Goal: Complete application form

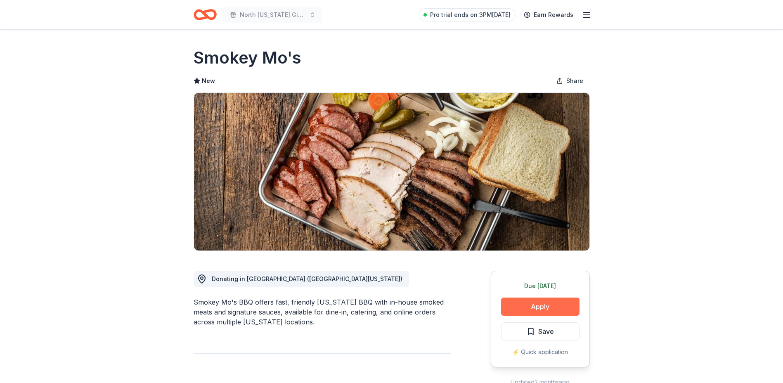
click at [533, 308] on button "Apply" at bounding box center [540, 307] width 78 height 18
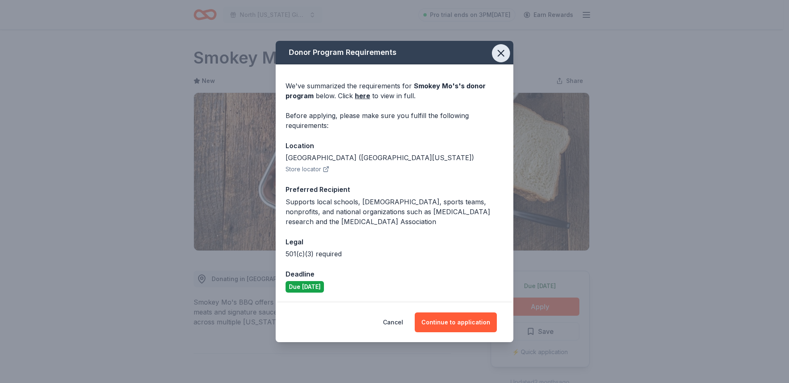
click at [501, 50] on icon "button" at bounding box center [501, 53] width 12 height 12
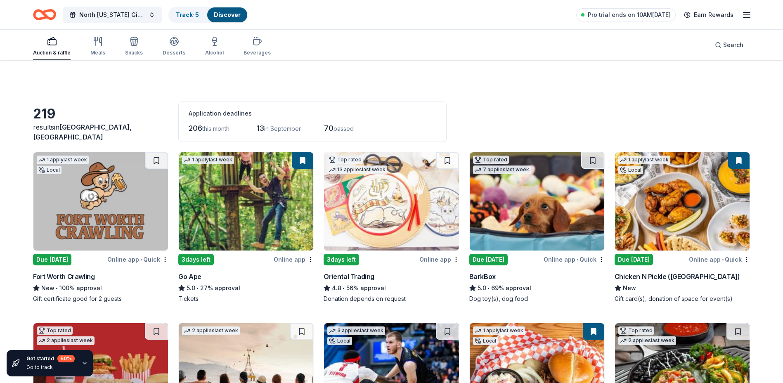
scroll to position [950, 0]
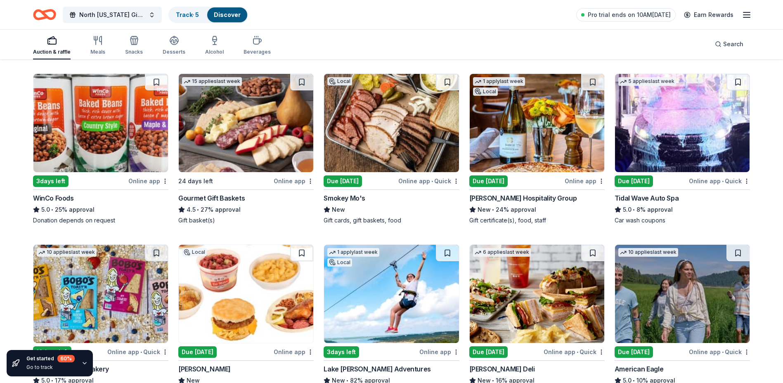
click at [506, 114] on img at bounding box center [537, 123] width 135 height 98
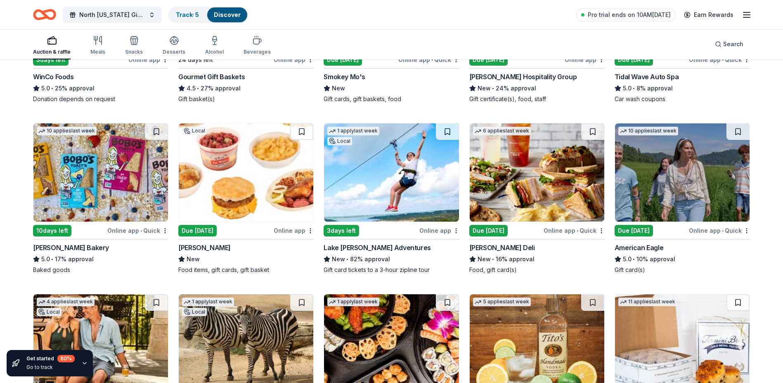
scroll to position [1073, 0]
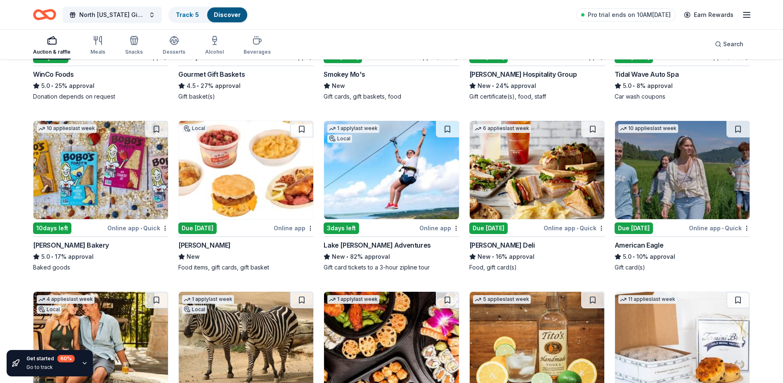
click at [388, 158] on img at bounding box center [391, 170] width 135 height 98
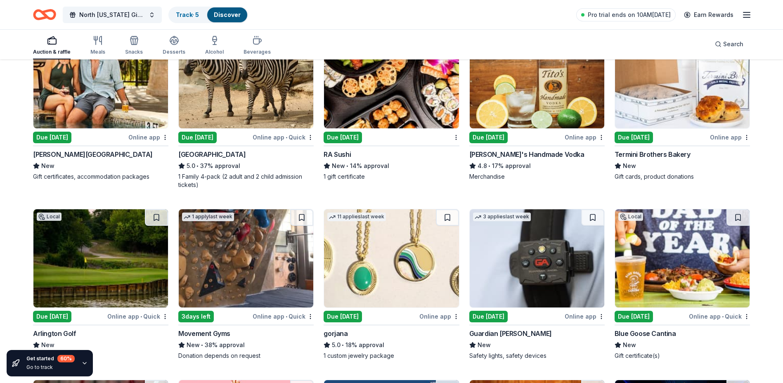
scroll to position [1362, 0]
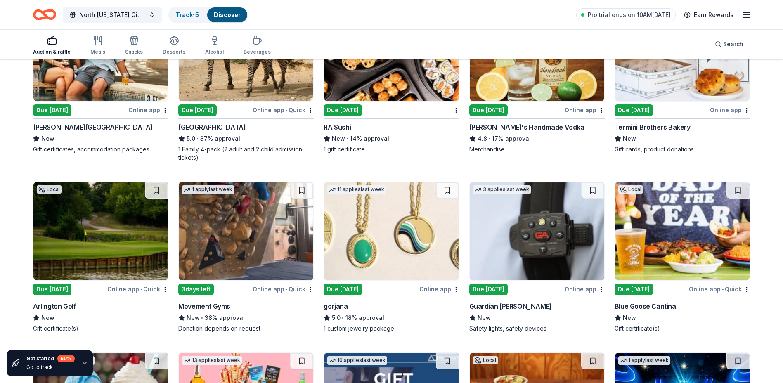
click at [249, 235] on img at bounding box center [246, 231] width 135 height 98
click at [387, 227] on img at bounding box center [391, 231] width 135 height 98
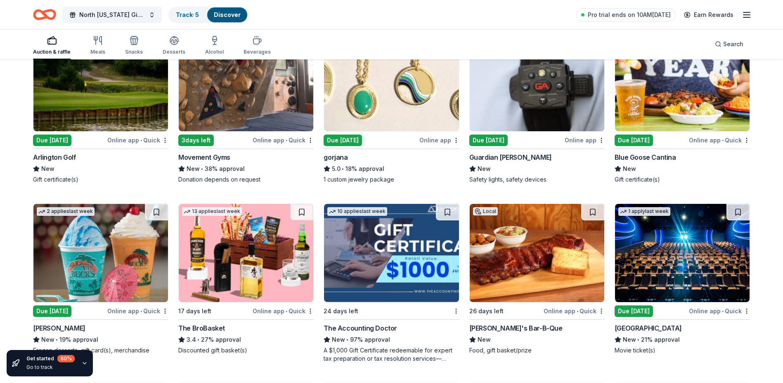
scroll to position [1528, 0]
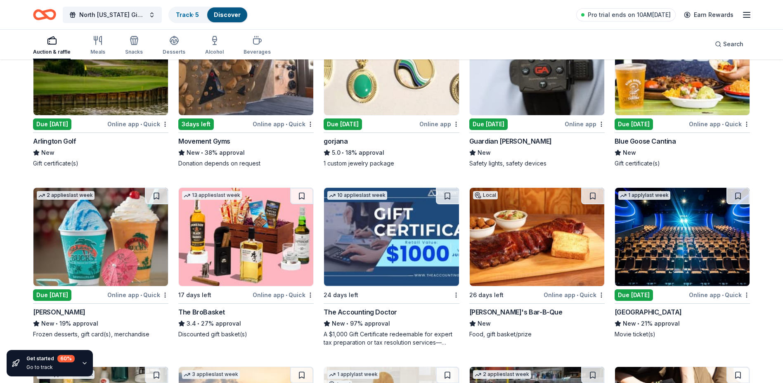
click at [68, 78] on img at bounding box center [100, 66] width 135 height 98
click at [241, 225] on img at bounding box center [246, 237] width 135 height 98
click at [409, 236] on img at bounding box center [391, 237] width 135 height 98
click at [119, 13] on span "North [US_STATE] Giving Day" at bounding box center [112, 15] width 66 height 10
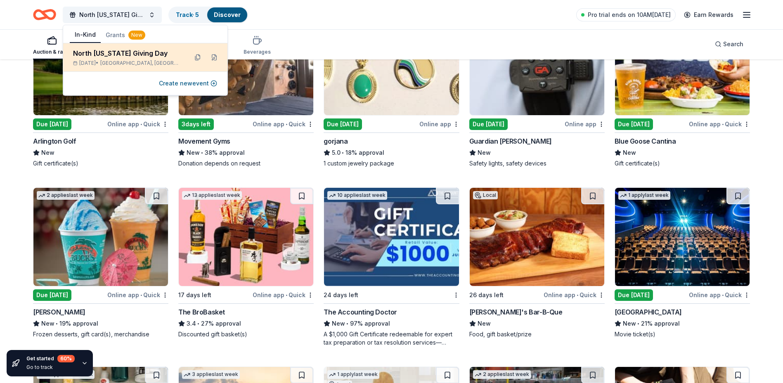
click at [113, 54] on div "North [US_STATE] Giving Day" at bounding box center [127, 53] width 108 height 10
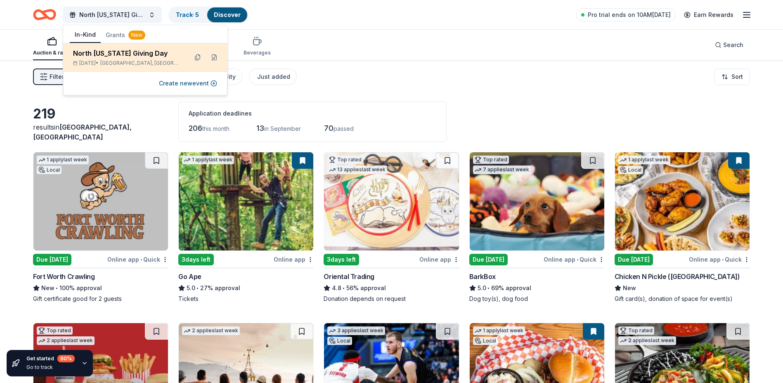
click at [109, 62] on div "Sep 18, 2025 • Arlington, TX" at bounding box center [127, 63] width 108 height 7
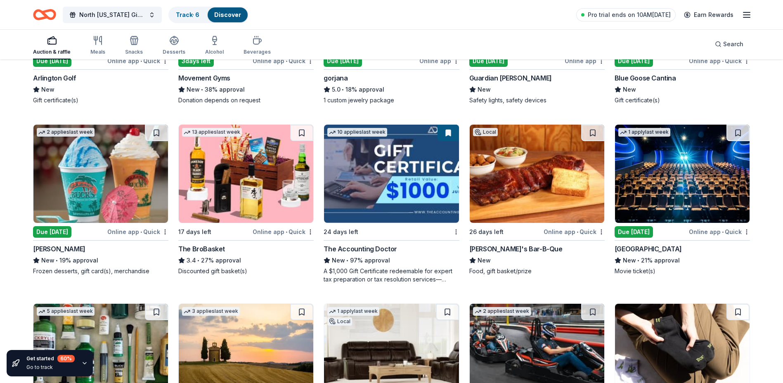
scroll to position [1610, 0]
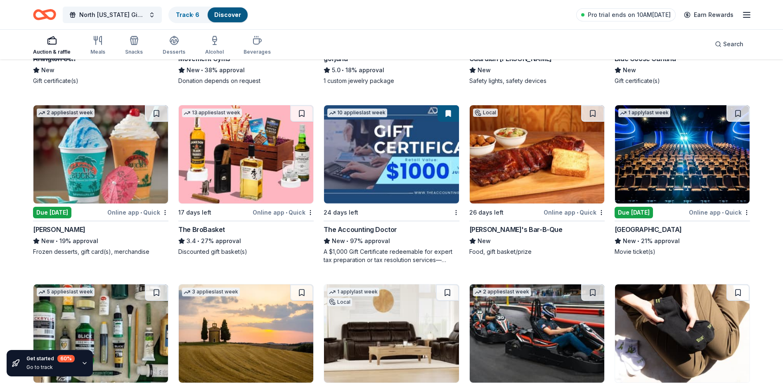
click at [684, 146] on img at bounding box center [682, 154] width 135 height 98
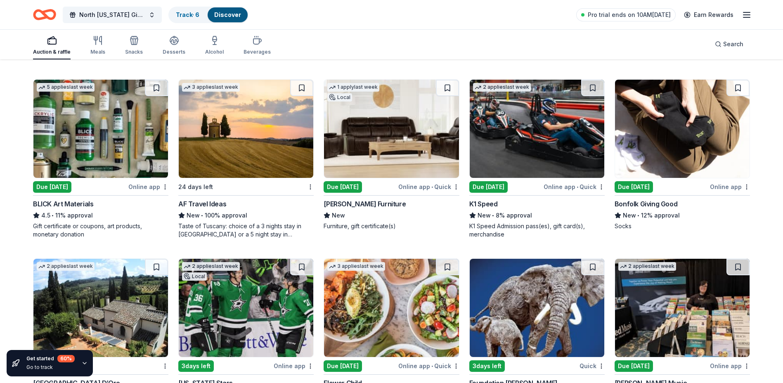
scroll to position [1817, 0]
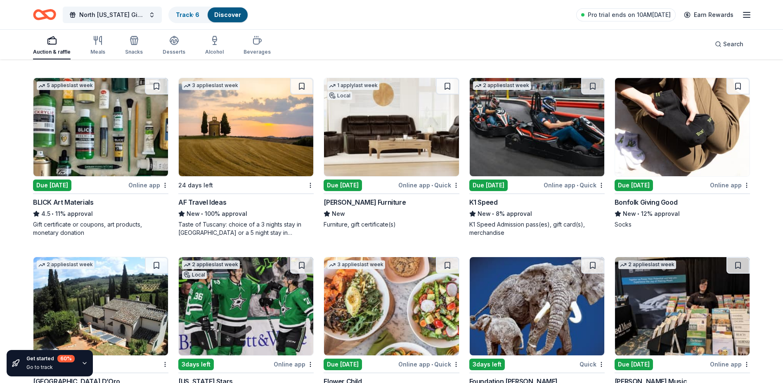
click at [241, 129] on img at bounding box center [246, 127] width 135 height 98
click at [528, 116] on img at bounding box center [537, 127] width 135 height 98
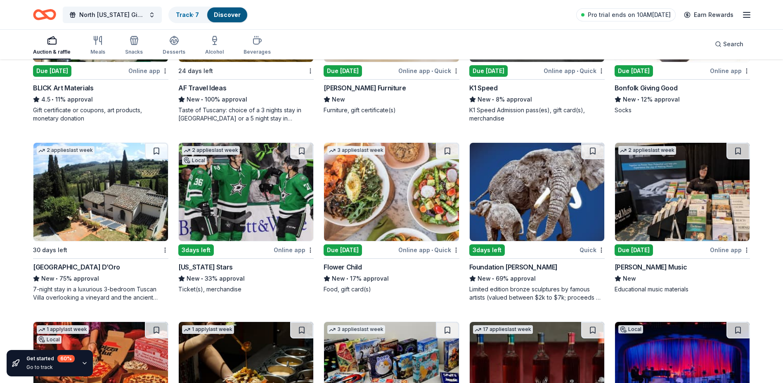
scroll to position [1941, 0]
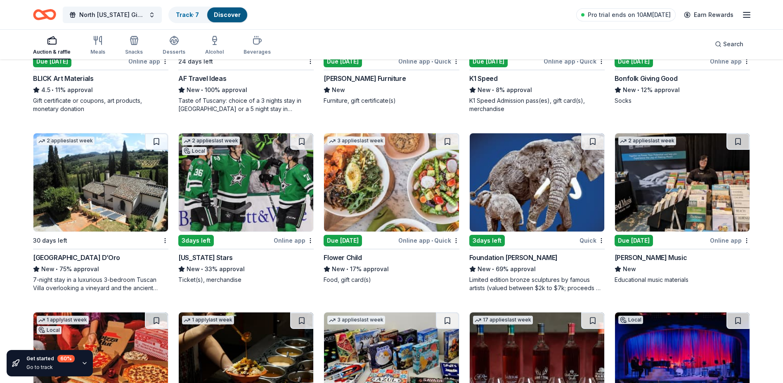
click at [552, 180] on img at bounding box center [537, 182] width 135 height 98
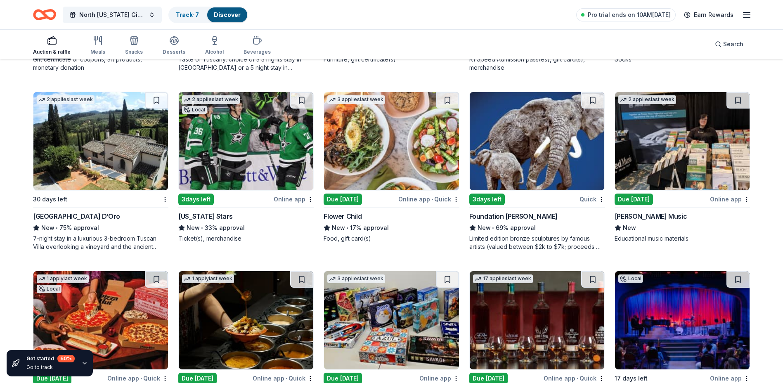
click at [251, 156] on img at bounding box center [246, 141] width 135 height 98
click at [410, 140] on img at bounding box center [391, 141] width 135 height 98
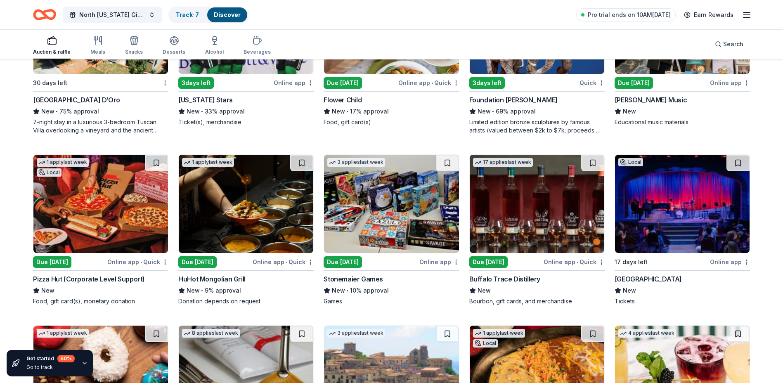
scroll to position [2106, 0]
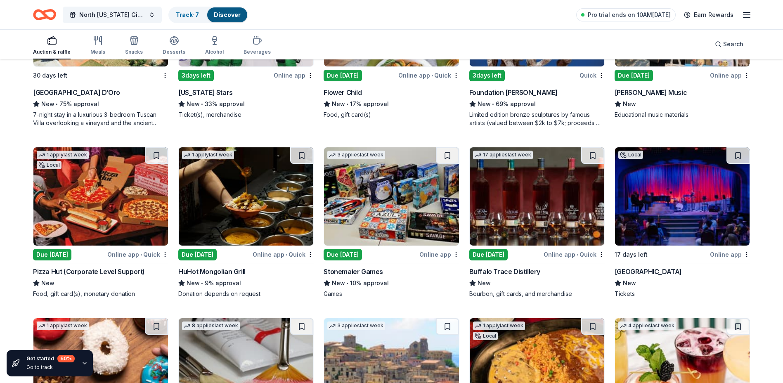
click at [694, 199] on img at bounding box center [682, 196] width 135 height 98
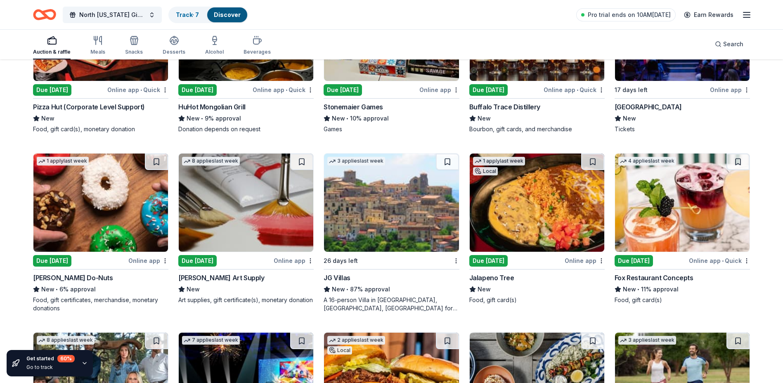
scroll to position [2271, 0]
click at [405, 204] on img at bounding box center [391, 202] width 135 height 98
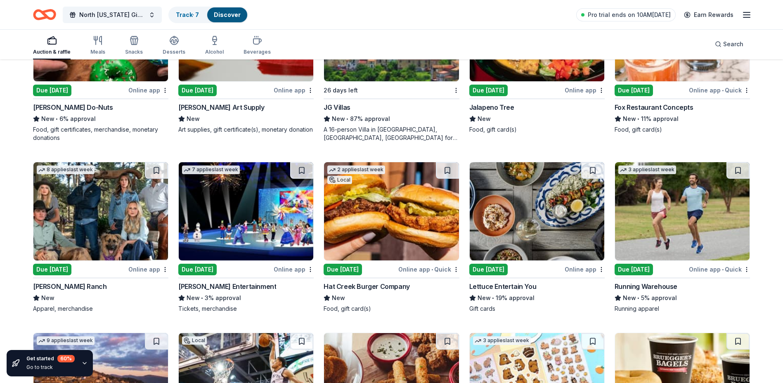
scroll to position [2477, 0]
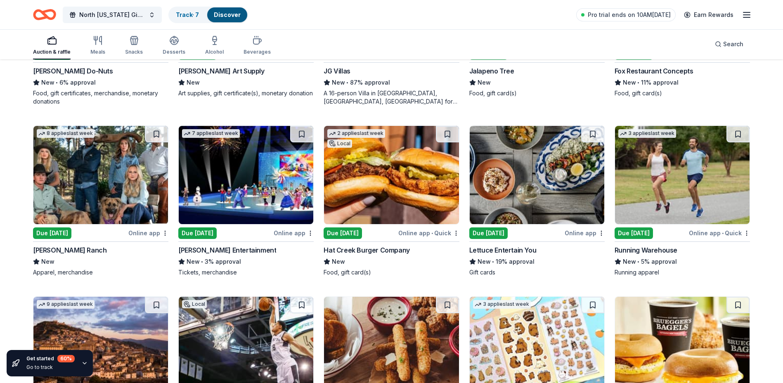
click at [246, 174] on img at bounding box center [246, 175] width 135 height 98
click at [398, 173] on img at bounding box center [391, 175] width 135 height 98
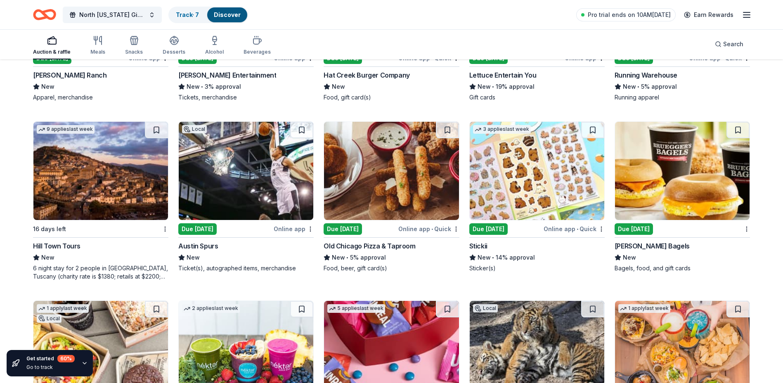
scroll to position [2766, 0]
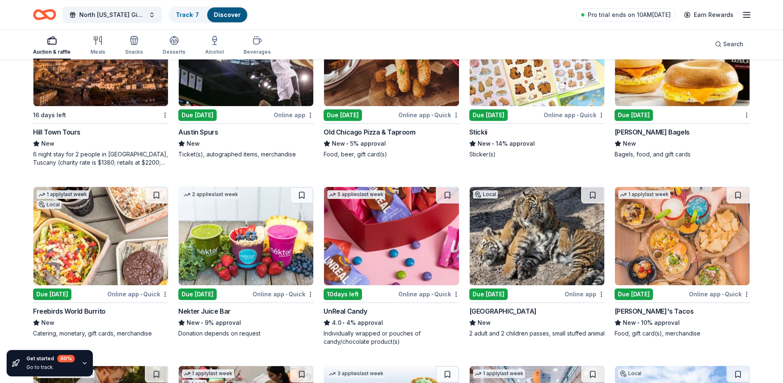
click at [54, 259] on img at bounding box center [100, 236] width 135 height 98
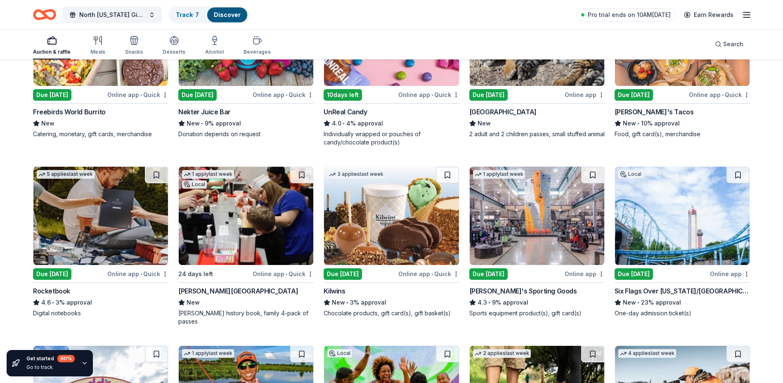
scroll to position [2973, 0]
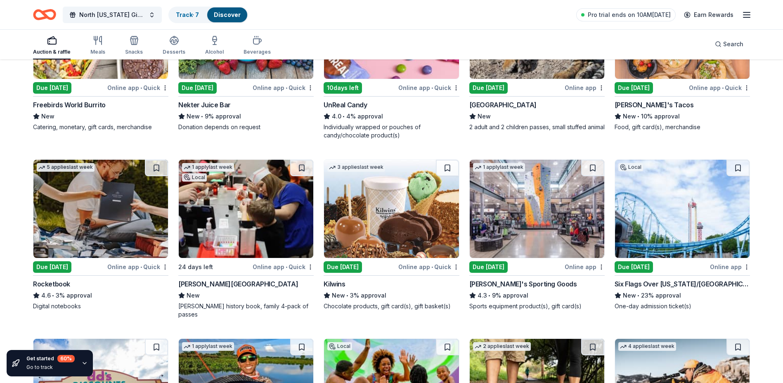
click at [240, 202] on img at bounding box center [246, 209] width 135 height 98
click at [710, 194] on img at bounding box center [682, 209] width 135 height 98
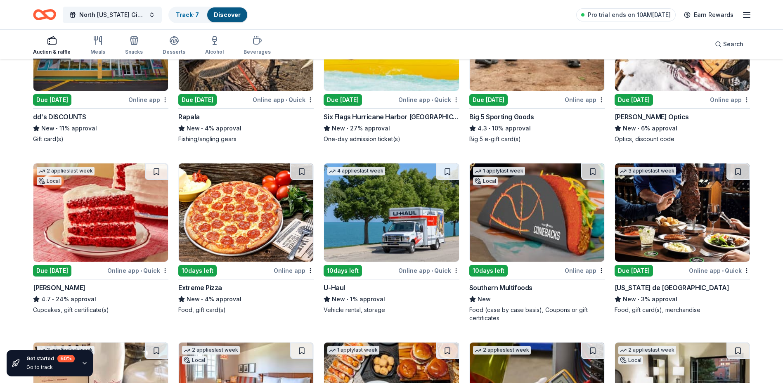
scroll to position [3344, 0]
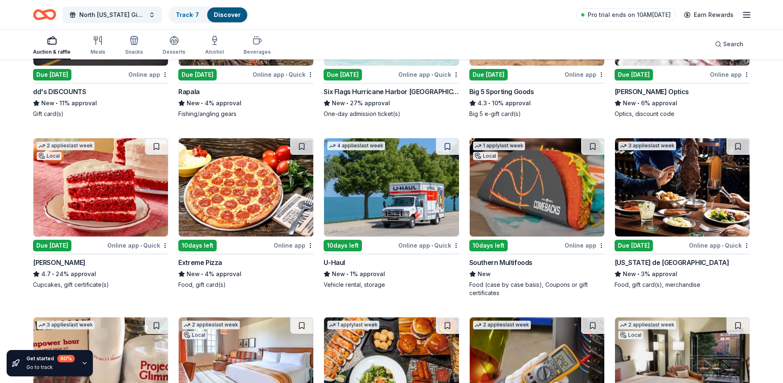
click at [364, 173] on img at bounding box center [391, 187] width 135 height 98
click at [678, 169] on img at bounding box center [682, 187] width 135 height 98
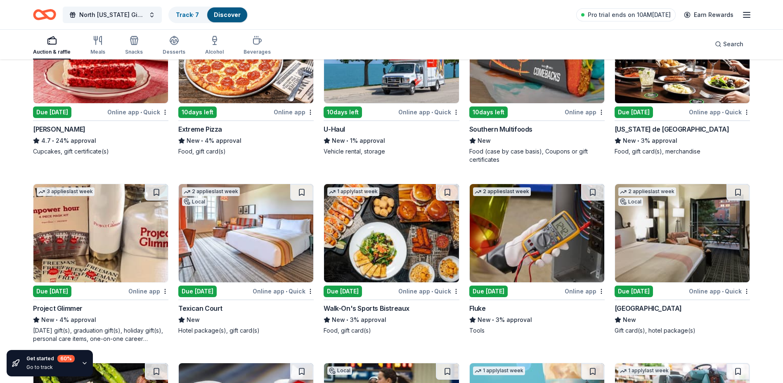
scroll to position [3509, 0]
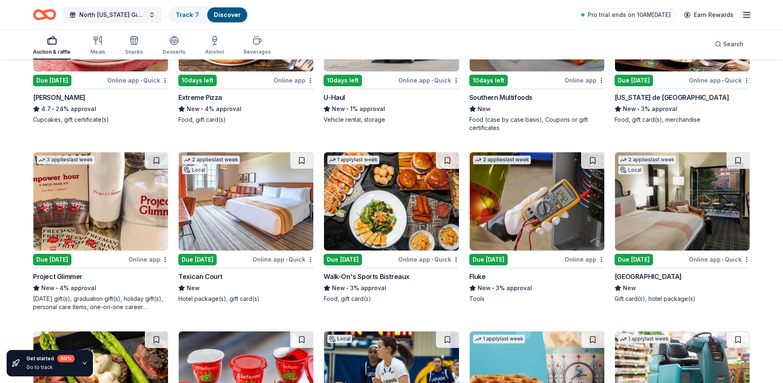
click at [120, 195] on img at bounding box center [100, 201] width 135 height 98
click at [407, 180] on img at bounding box center [391, 201] width 135 height 98
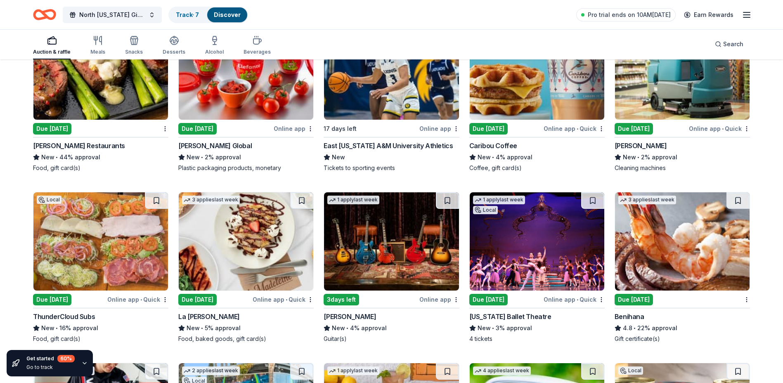
scroll to position [3881, 0]
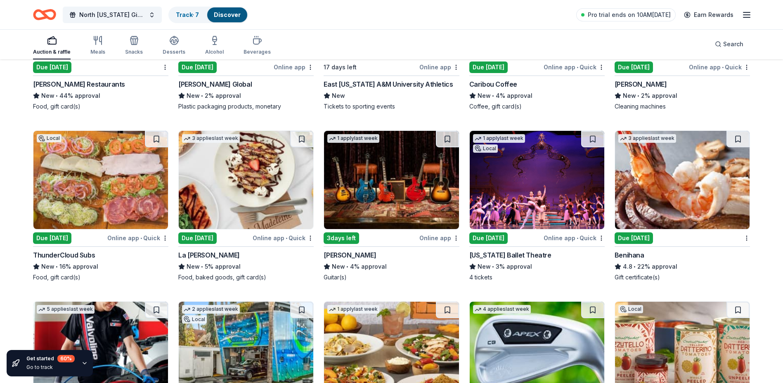
click at [694, 167] on img at bounding box center [682, 180] width 135 height 98
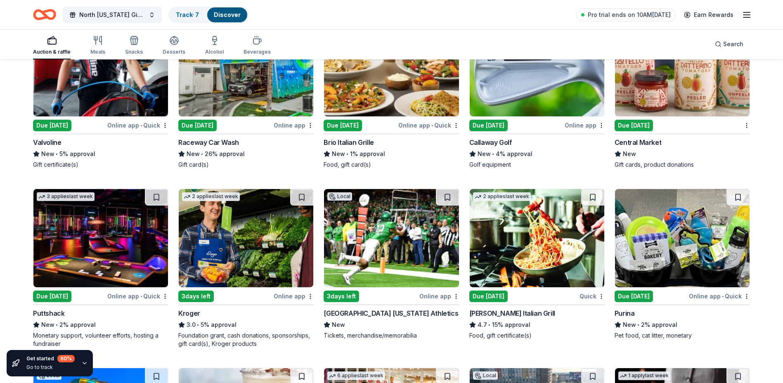
scroll to position [4170, 0]
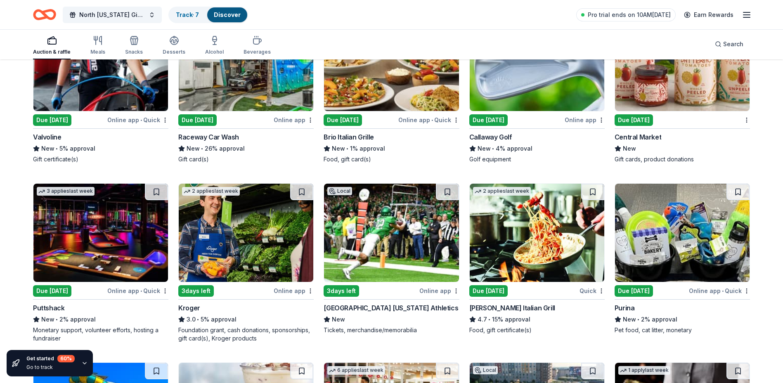
click at [81, 230] on img at bounding box center [100, 233] width 135 height 98
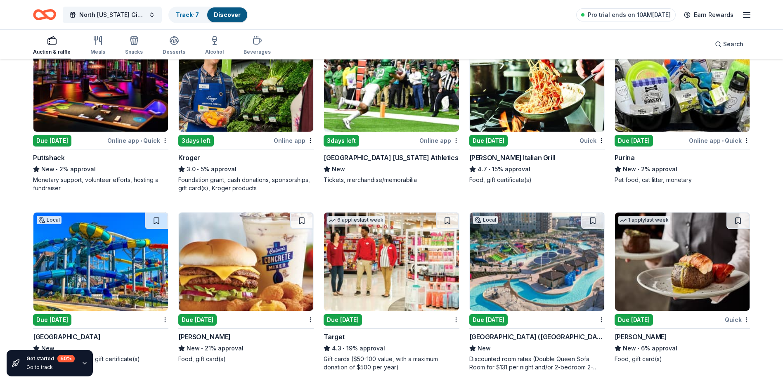
scroll to position [4335, 0]
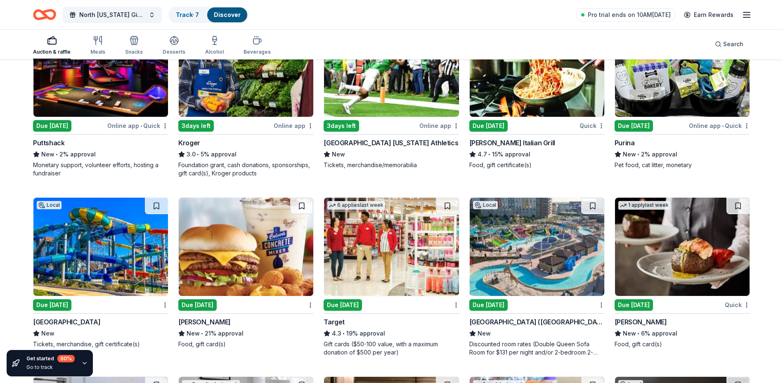
click at [374, 231] on img at bounding box center [391, 247] width 135 height 98
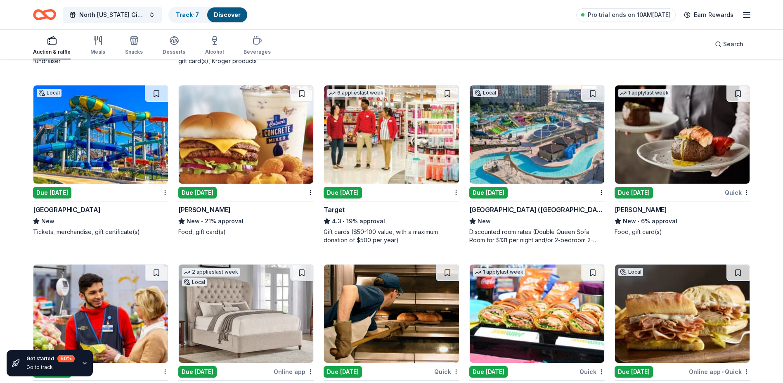
scroll to position [4418, 0]
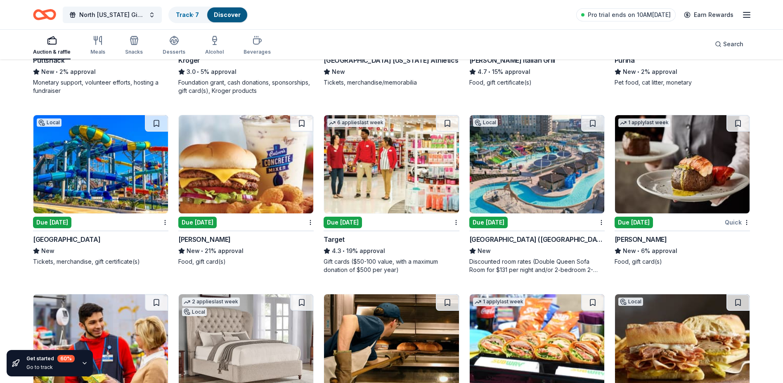
click at [708, 149] on img at bounding box center [682, 164] width 135 height 98
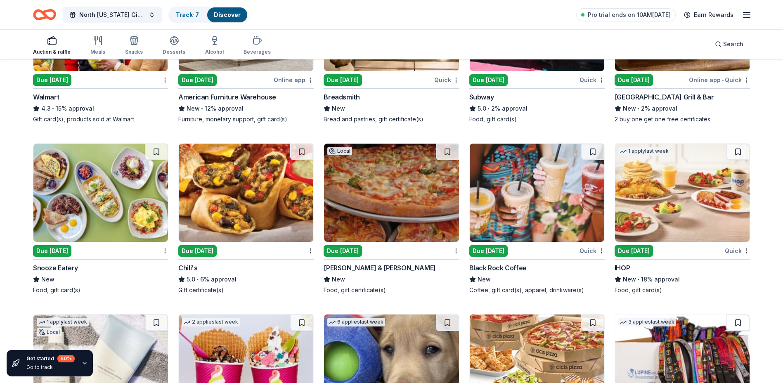
scroll to position [4872, 0]
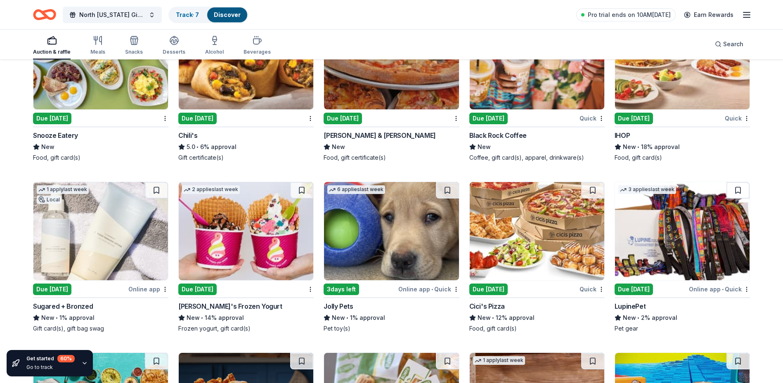
click at [97, 239] on img at bounding box center [100, 231] width 135 height 98
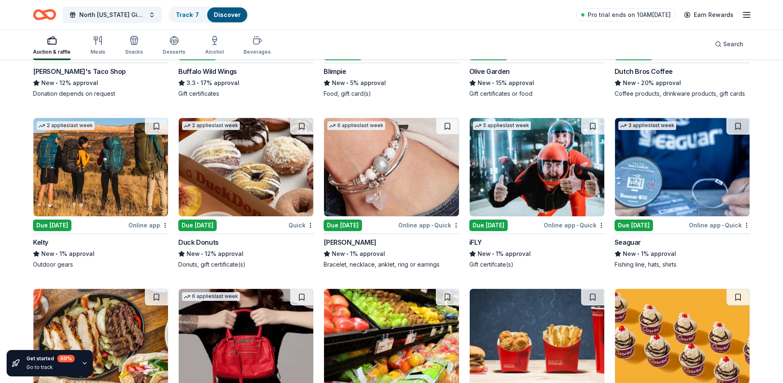
scroll to position [5285, 0]
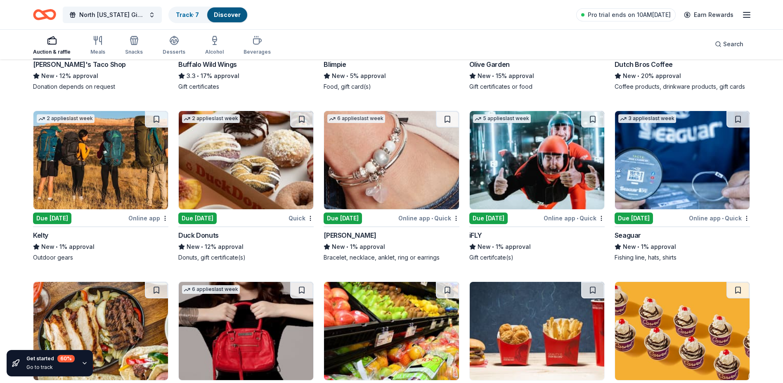
click at [532, 140] on img at bounding box center [537, 160] width 135 height 98
click at [653, 139] on img at bounding box center [682, 160] width 135 height 98
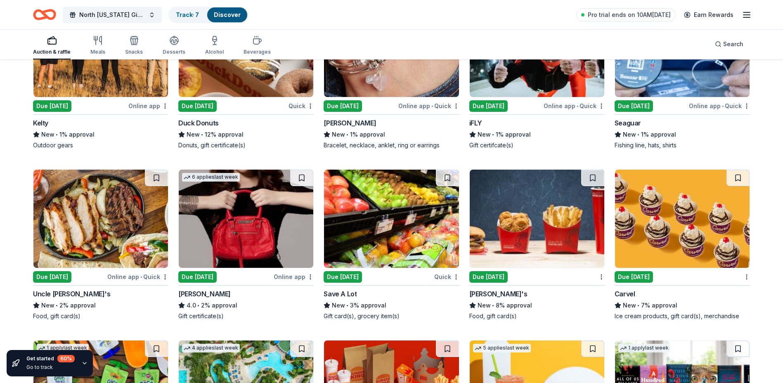
scroll to position [5409, 0]
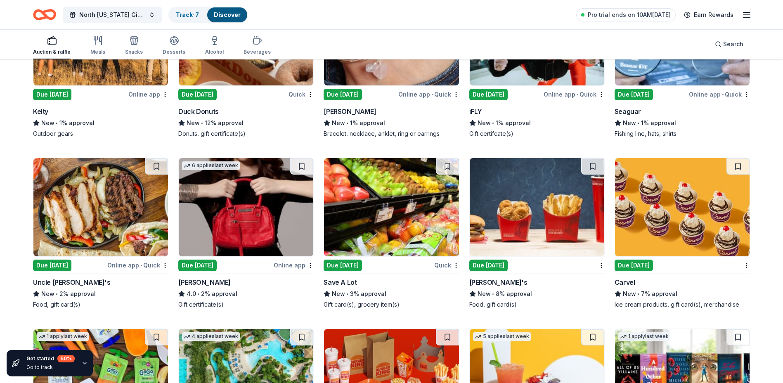
click at [246, 209] on img at bounding box center [246, 207] width 135 height 98
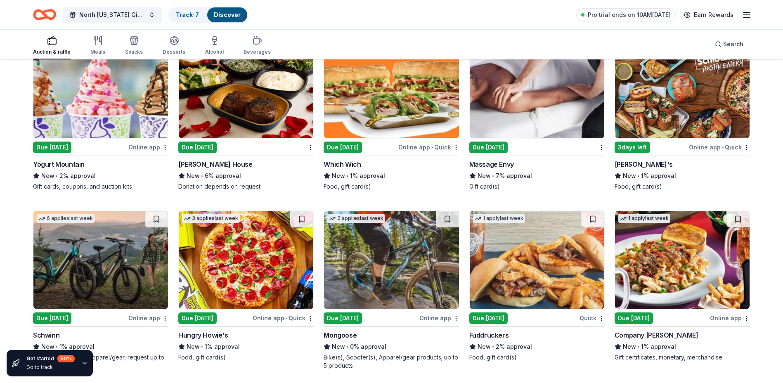
scroll to position [5904, 0]
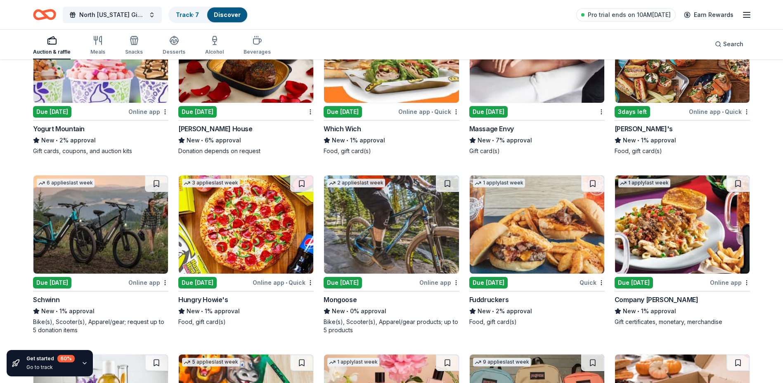
click at [76, 185] on img at bounding box center [100, 224] width 135 height 98
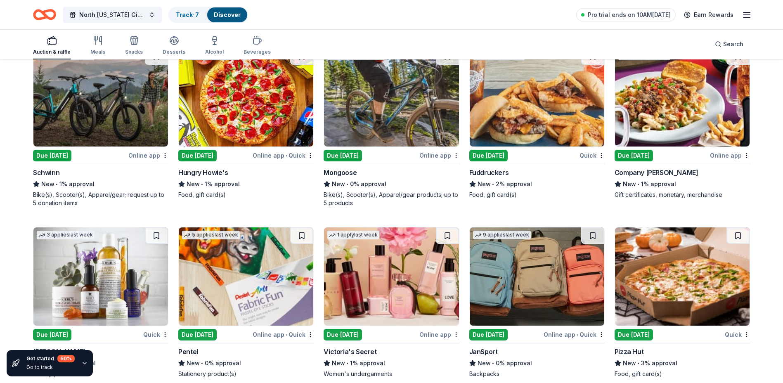
scroll to position [6111, 0]
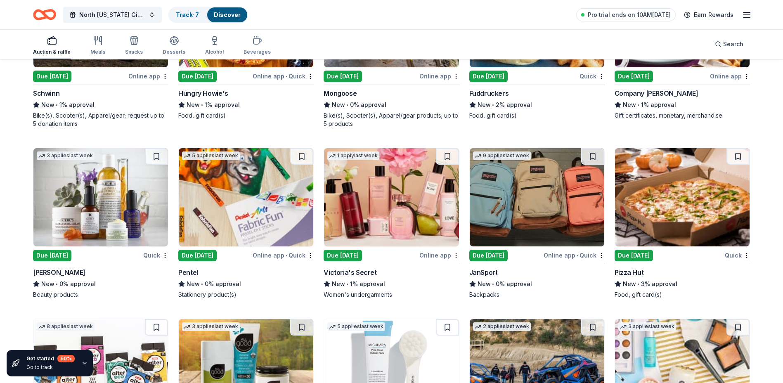
click at [80, 190] on img at bounding box center [100, 197] width 135 height 98
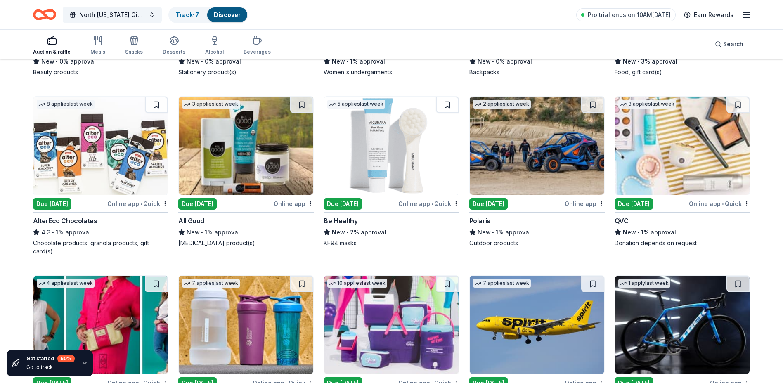
scroll to position [6317, 0]
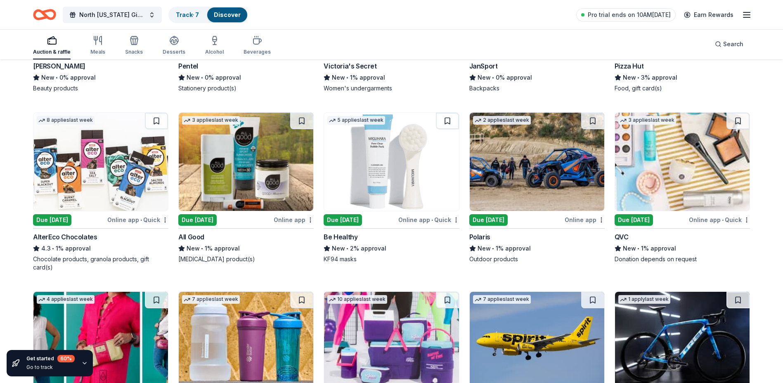
click at [697, 145] on img at bounding box center [682, 162] width 135 height 98
click at [515, 145] on img at bounding box center [537, 162] width 135 height 98
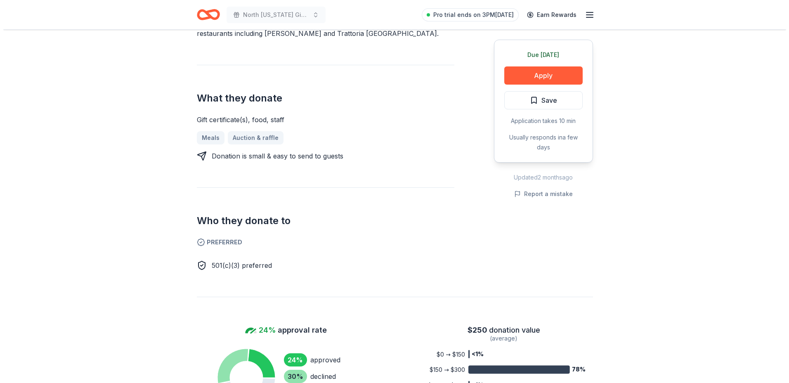
scroll to position [289, 0]
click at [537, 66] on div "Due tomorrow Apply Save Application takes 10 min Usually responds in a few days" at bounding box center [540, 101] width 99 height 123
click at [543, 75] on button "Apply" at bounding box center [540, 75] width 78 height 18
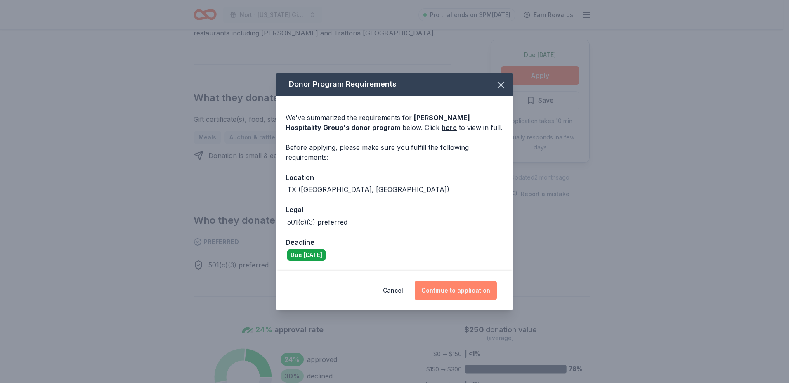
click at [442, 288] on button "Continue to application" at bounding box center [456, 291] width 82 height 20
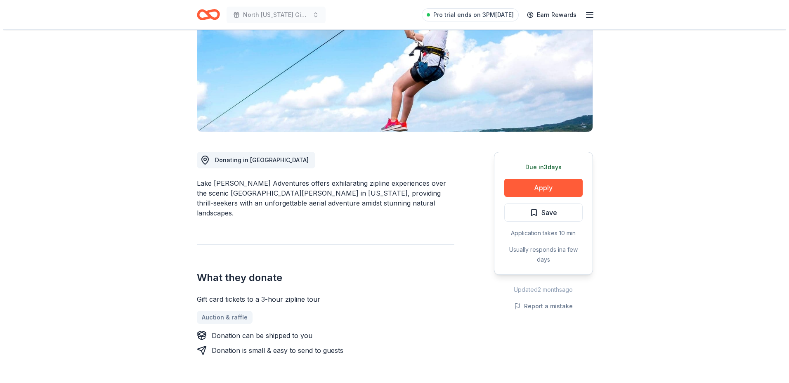
scroll to position [124, 0]
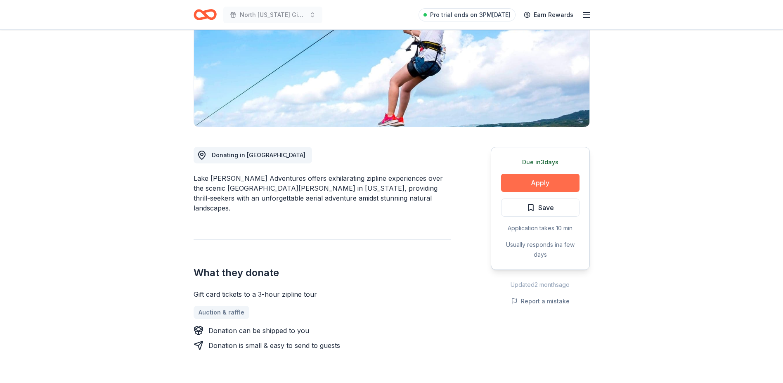
click at [539, 182] on button "Apply" at bounding box center [540, 183] width 78 height 18
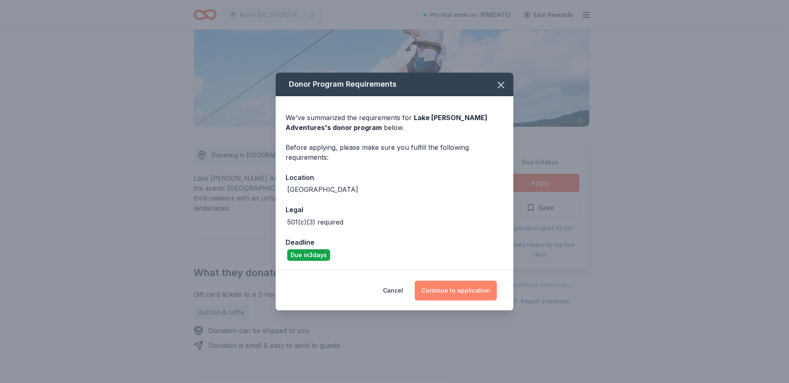
click at [460, 293] on button "Continue to application" at bounding box center [456, 291] width 82 height 20
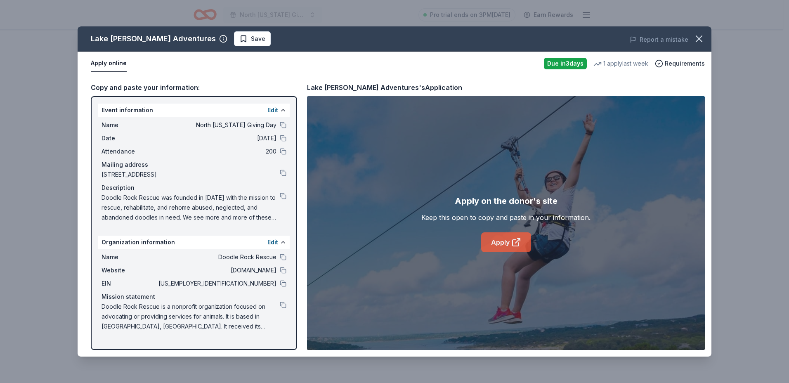
click at [506, 247] on link "Apply" at bounding box center [506, 242] width 50 height 20
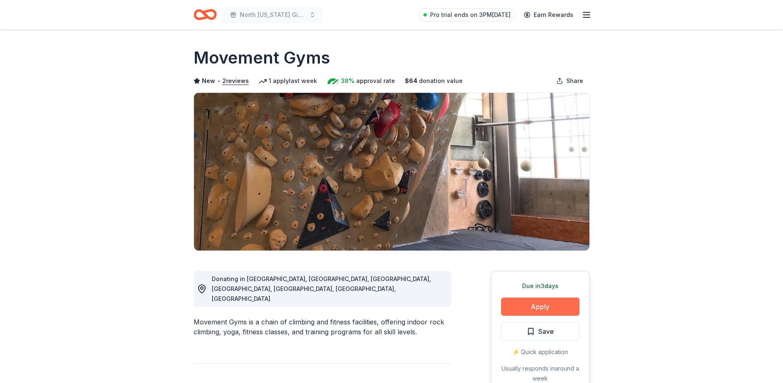
click at [546, 306] on button "Apply" at bounding box center [540, 307] width 78 height 18
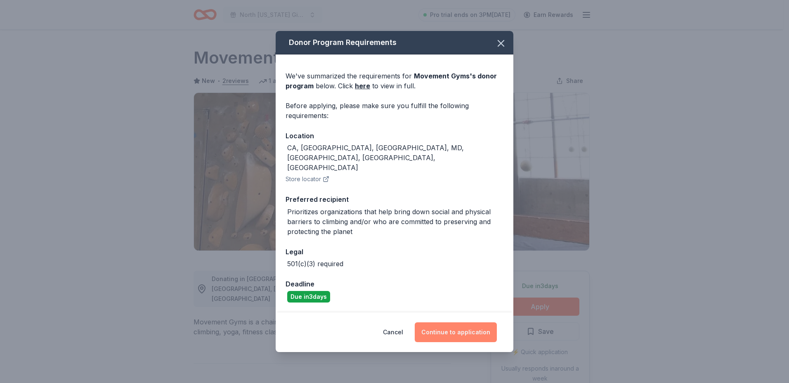
click at [453, 324] on button "Continue to application" at bounding box center [456, 332] width 82 height 20
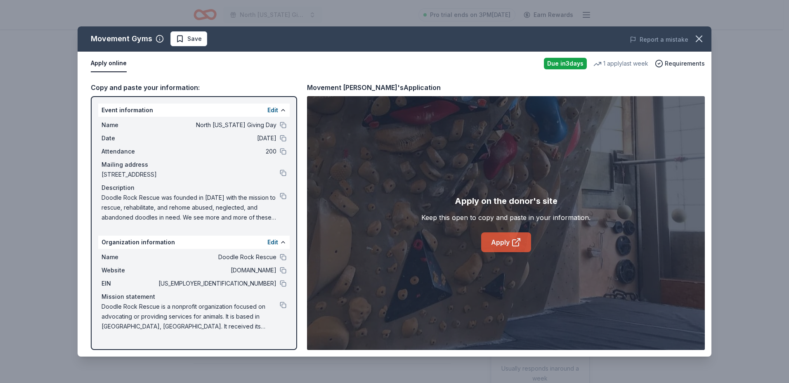
click at [499, 242] on link "Apply" at bounding box center [506, 242] width 50 height 20
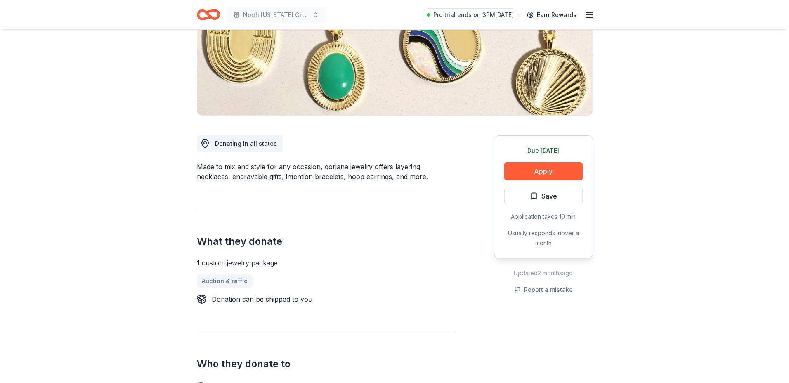
scroll to position [165, 0]
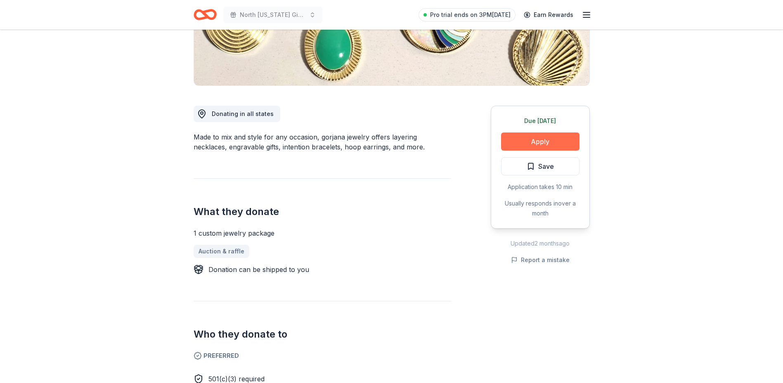
click at [550, 140] on button "Apply" at bounding box center [540, 142] width 78 height 18
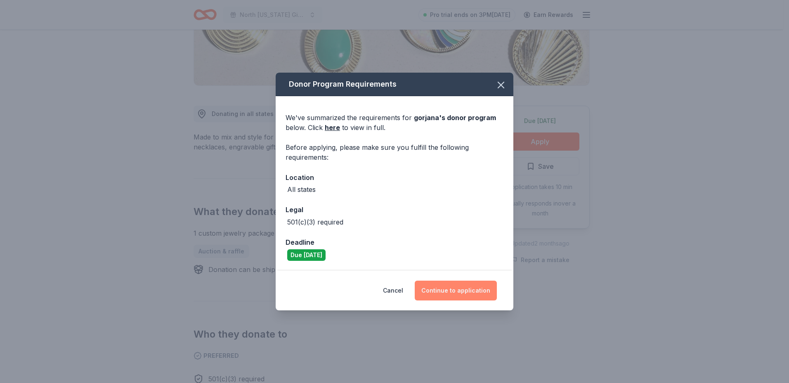
click at [451, 290] on button "Continue to application" at bounding box center [456, 291] width 82 height 20
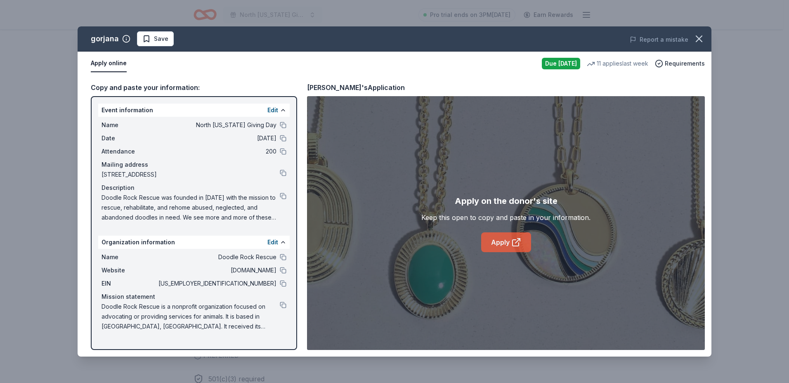
click at [502, 243] on link "Apply" at bounding box center [506, 242] width 50 height 20
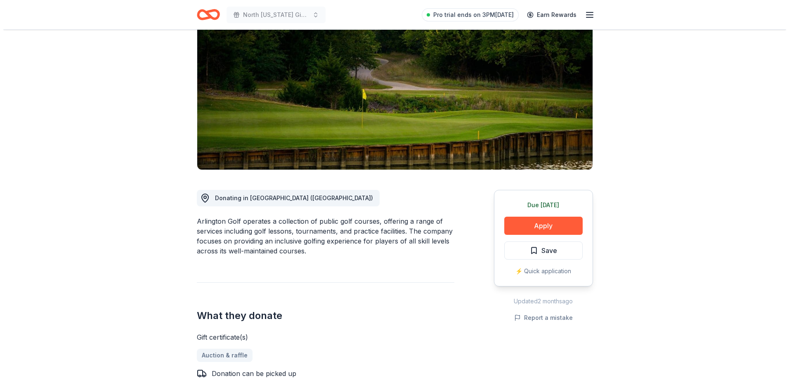
scroll to position [165, 0]
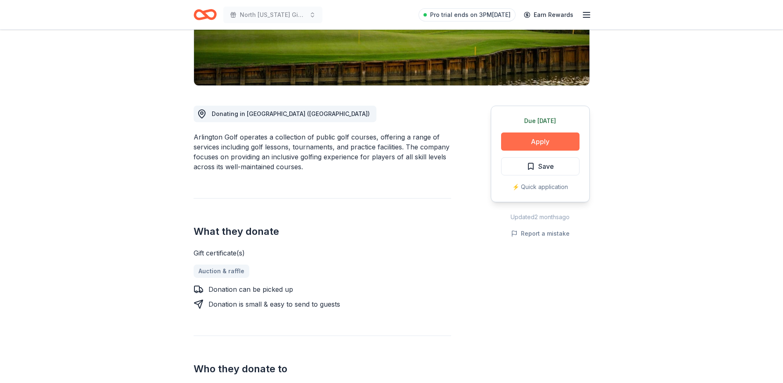
click at [530, 141] on button "Apply" at bounding box center [540, 142] width 78 height 18
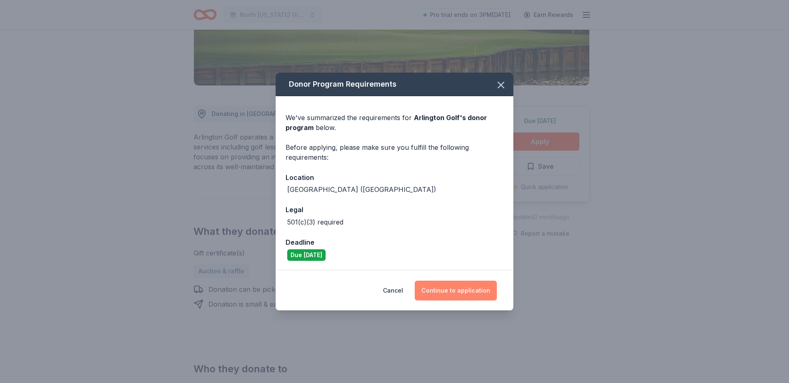
click at [458, 289] on button "Continue to application" at bounding box center [456, 291] width 82 height 20
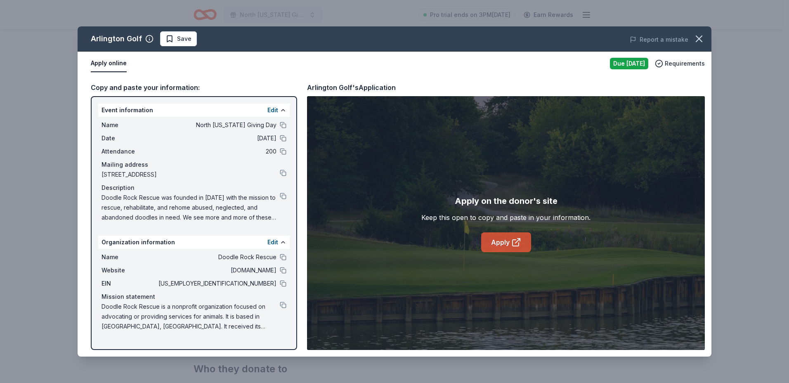
click at [493, 240] on link "Apply" at bounding box center [506, 242] width 50 height 20
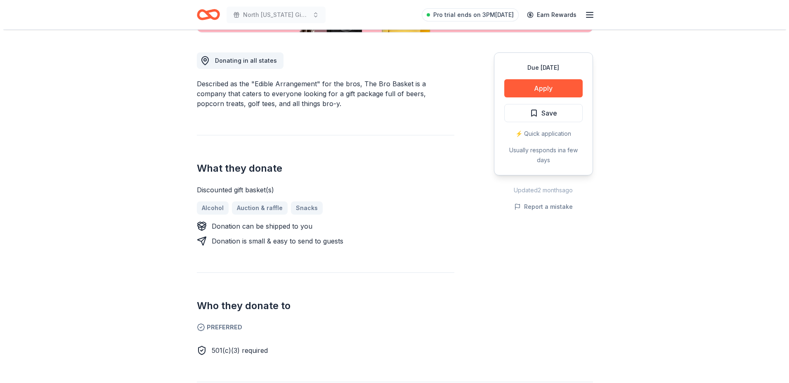
scroll to position [289, 0]
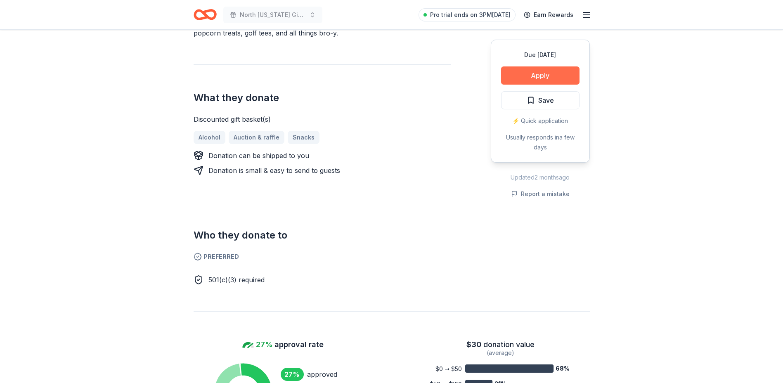
click at [542, 77] on button "Apply" at bounding box center [540, 75] width 78 height 18
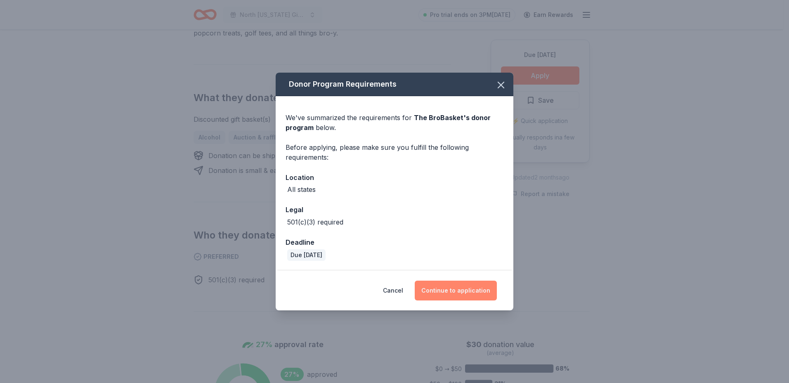
click at [454, 293] on button "Continue to application" at bounding box center [456, 291] width 82 height 20
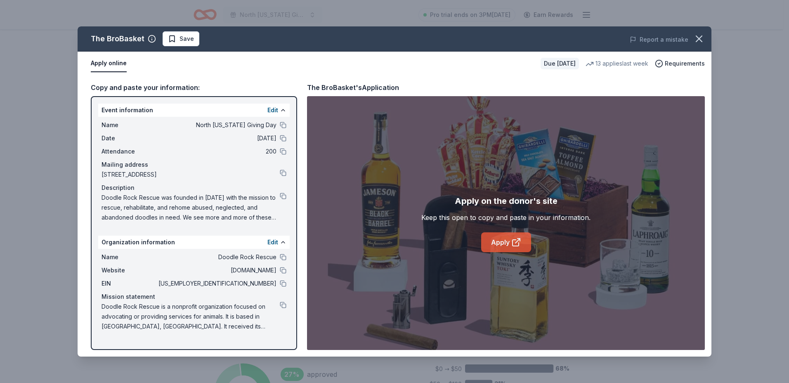
click at [511, 244] on link "Apply" at bounding box center [506, 242] width 50 height 20
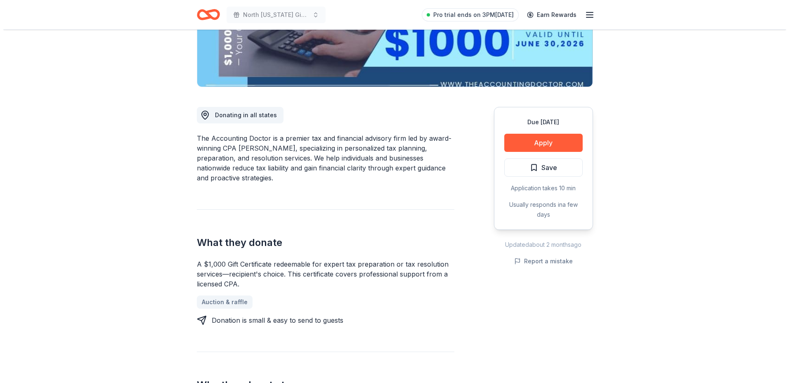
scroll to position [206, 0]
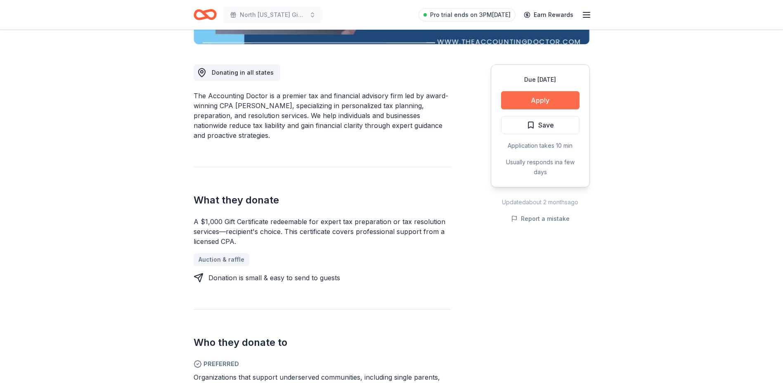
click at [545, 99] on button "Apply" at bounding box center [540, 100] width 78 height 18
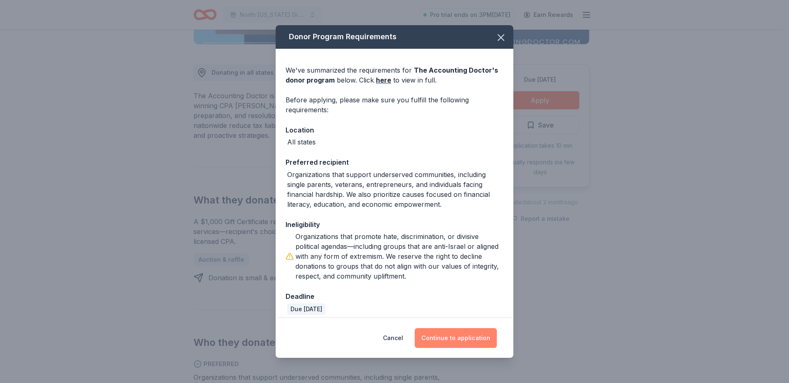
click at [456, 339] on button "Continue to application" at bounding box center [456, 338] width 82 height 20
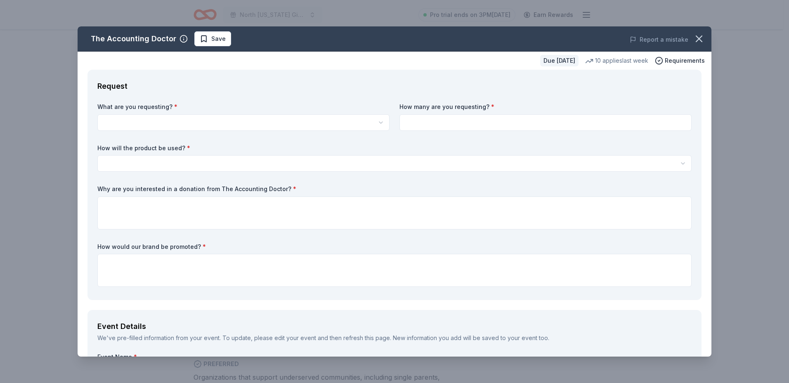
scroll to position [0, 0]
click at [258, 125] on html "North [US_STATE] Giving Day Pro trial ends on 3PM[DATE] Earn Rewards Due [DATE]…" at bounding box center [394, 191] width 789 height 383
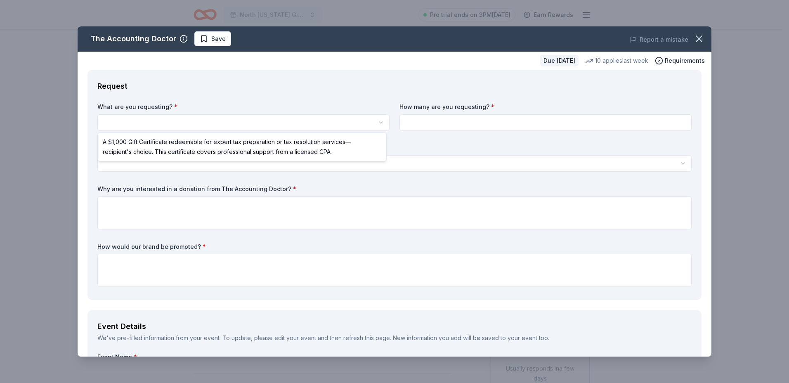
select select "A $1,000 Gift Certificate redeemable for expert tax preparation or tax resoluti…"
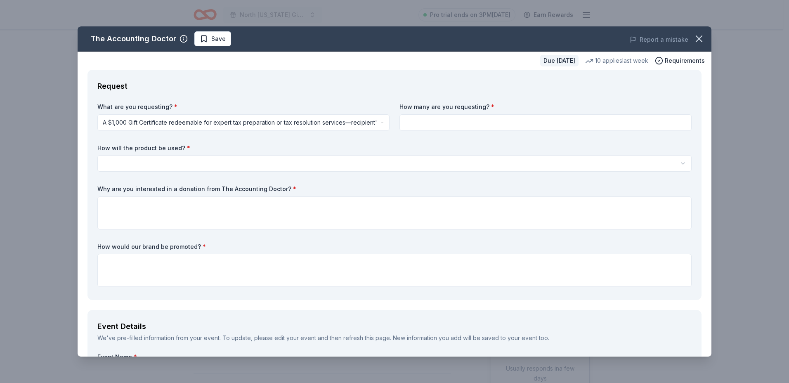
click at [431, 124] on input at bounding box center [546, 122] width 292 height 17
type input "2"
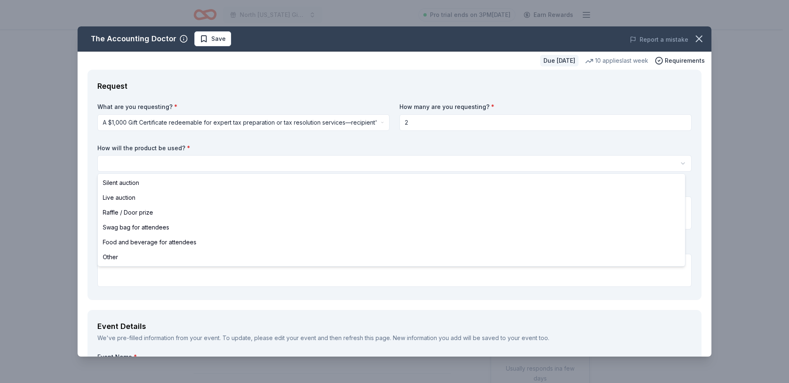
click at [132, 161] on html "North [US_STATE] Giving Day Pro trial ends on 3PM[DATE] Earn Rewards Due [DATE]…" at bounding box center [394, 191] width 789 height 383
select select "raffleDoorPrize"
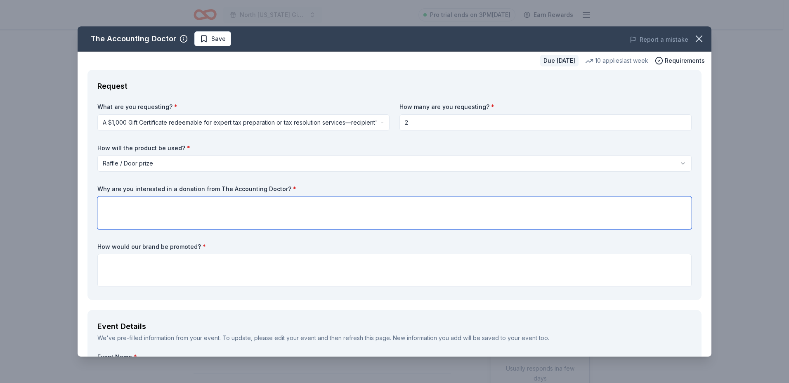
click at [118, 210] on textarea at bounding box center [394, 213] width 595 height 33
type textarea "Our organization has a large number of business professionals that would benefi…"
click at [158, 264] on textarea at bounding box center [394, 270] width 595 height 33
paste textarea "! All donors will be tagged on our socials (we’ve got 52K+ amazing followers 🐶)…"
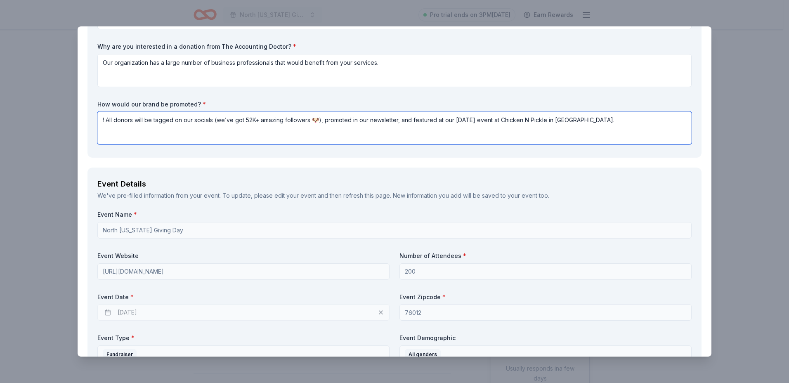
scroll to position [165, 0]
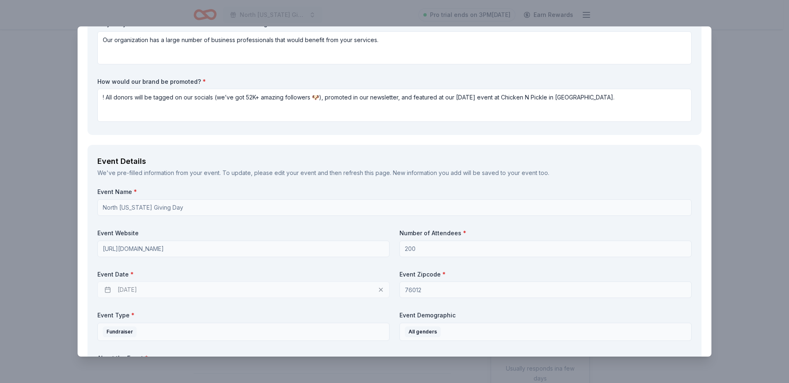
click at [128, 289] on div "[DATE]" at bounding box center [243, 290] width 292 height 17
click at [109, 291] on div "[DATE]" at bounding box center [243, 290] width 292 height 17
click at [107, 289] on div "[DATE]" at bounding box center [243, 290] width 292 height 17
click at [162, 288] on div "[DATE]" at bounding box center [243, 290] width 292 height 17
click at [379, 289] on div "[DATE]" at bounding box center [243, 290] width 292 height 17
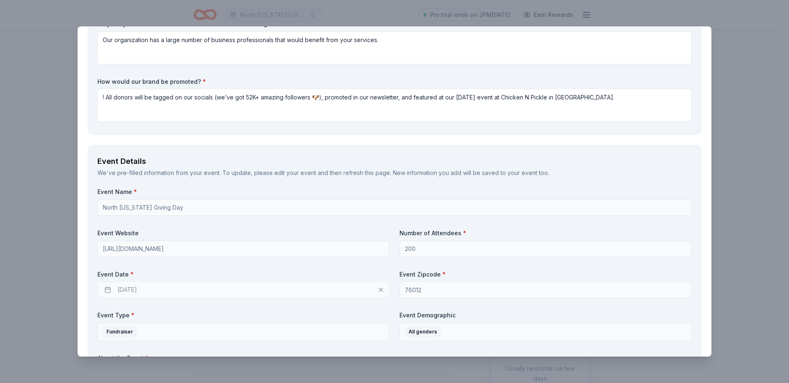
click at [107, 292] on div "[DATE]" at bounding box center [243, 290] width 292 height 17
click at [107, 292] on div "09/17/2025" at bounding box center [243, 290] width 292 height 17
click at [152, 292] on div "09/17/2025" at bounding box center [243, 290] width 292 height 17
click at [379, 289] on div "09/17/2025" at bounding box center [243, 290] width 292 height 17
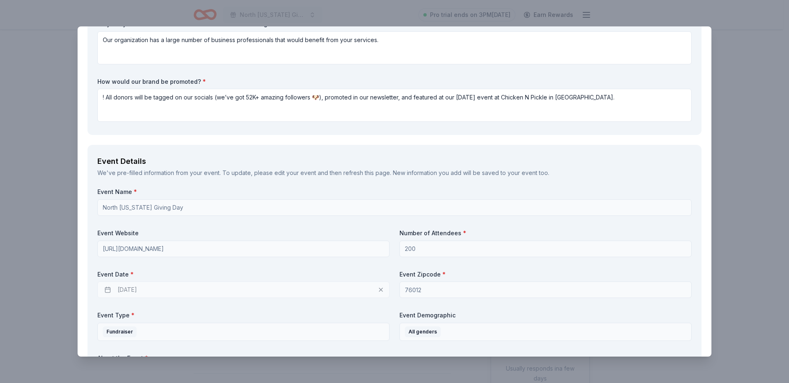
click at [379, 289] on div "09/17/2025" at bounding box center [243, 290] width 292 height 17
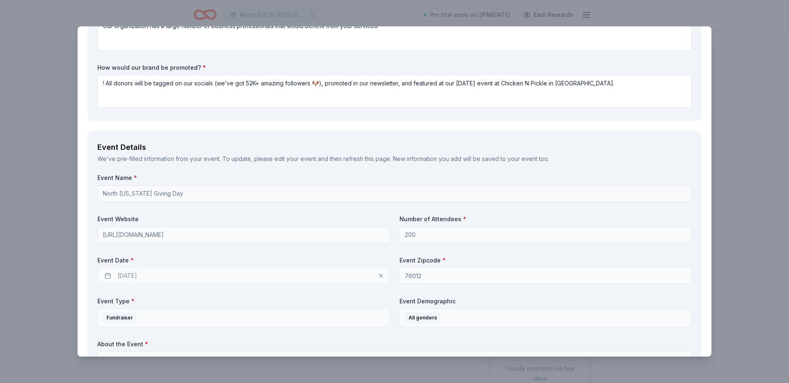
click at [103, 275] on div "09/17/2025" at bounding box center [243, 276] width 292 height 17
click at [106, 273] on div "09/17/2025" at bounding box center [243, 276] width 292 height 17
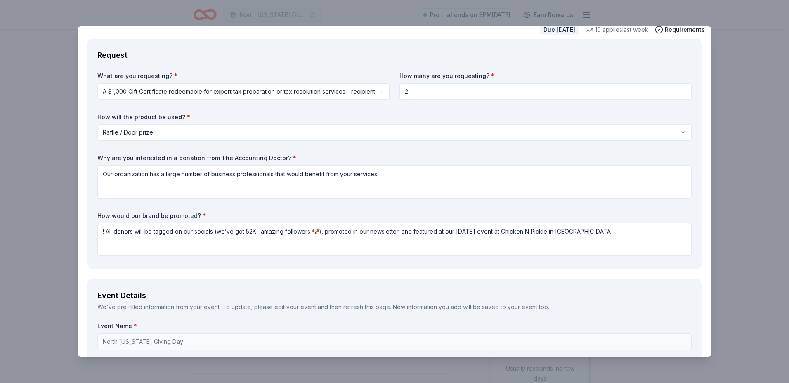
scroll to position [14, 0]
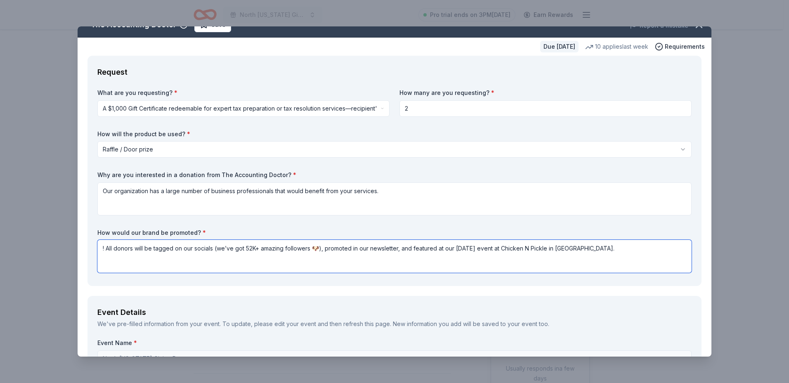
click at [584, 250] on textarea "! All donors will be tagged on our socials (we’ve got 52K+ amazing followers 🐶)…" at bounding box center [394, 256] width 595 height 33
paste textarea "Hi there! 👋 We’re reaching out from Doodle Rock Rescue — we’re a Dallas-based n…"
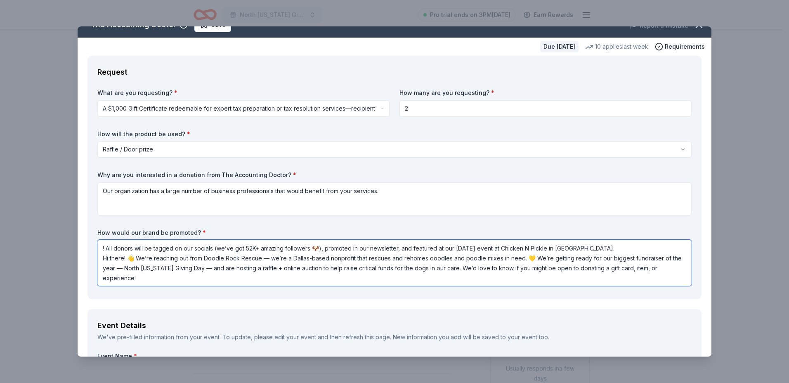
click at [106, 249] on textarea "! All donors will be tagged on our socials (we’ve got 52K+ amazing followers 🐶)…" at bounding box center [394, 263] width 595 height 46
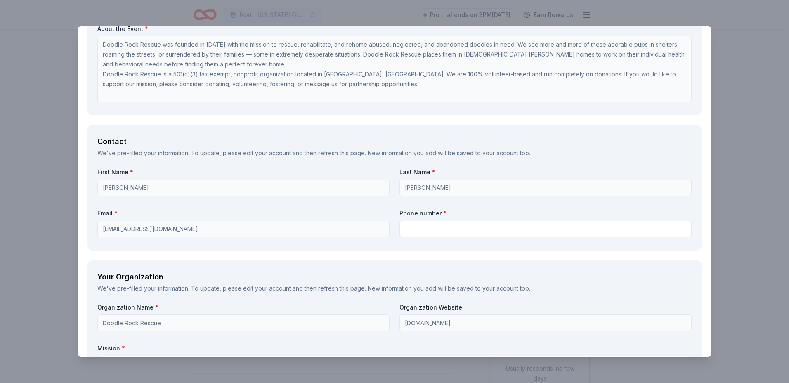
scroll to position [551, 0]
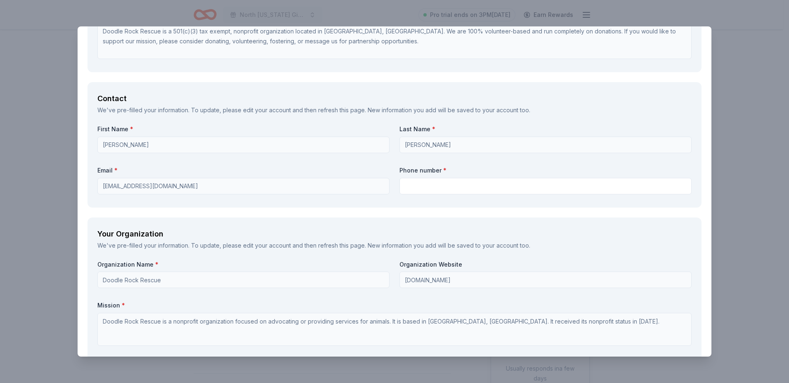
type textarea "All donors will be tagged on our socials (we’ve got 52K+ amazing followers 🐶), …"
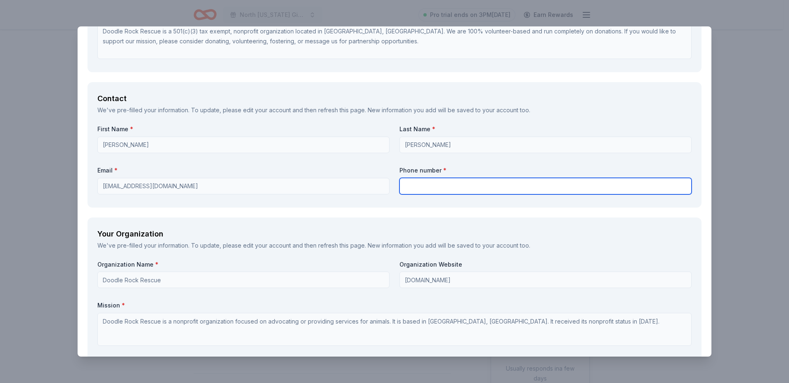
click at [424, 186] on input "text" at bounding box center [546, 186] width 292 height 17
type input "2149574446"
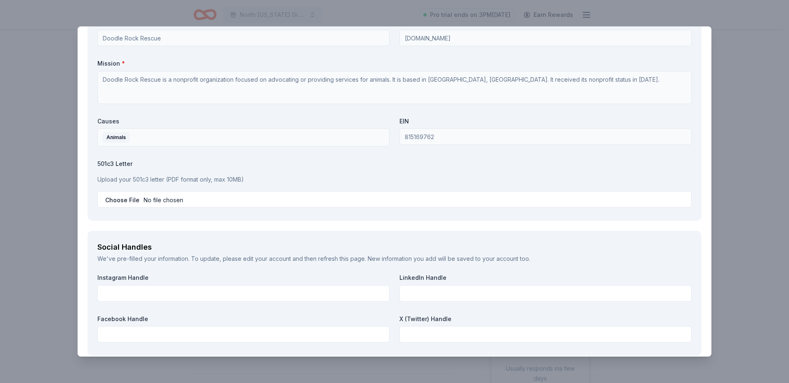
scroll to position [799, 0]
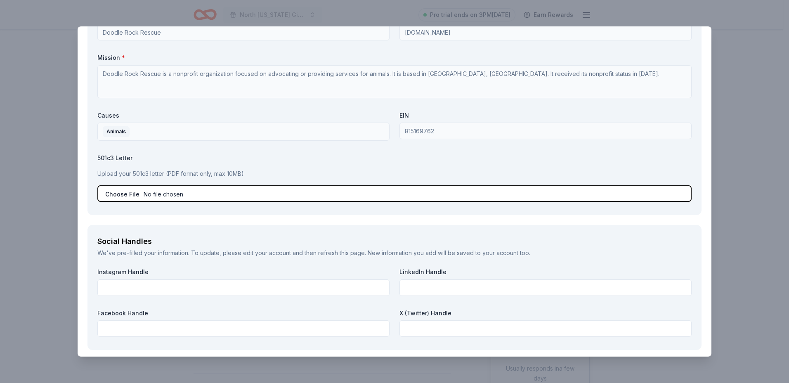
click at [163, 193] on input "file" at bounding box center [394, 193] width 595 height 17
type input "C:\fakepath\501(c)(3) documents.pdf"
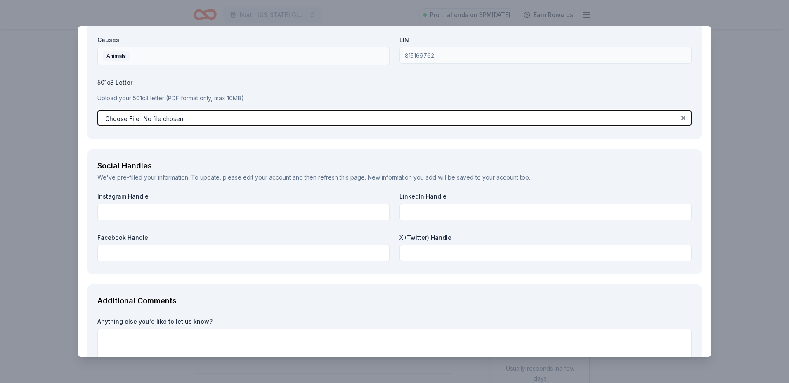
scroll to position [881, 0]
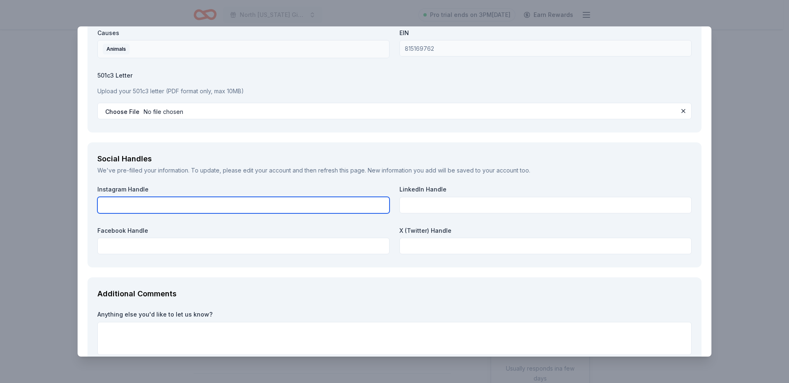
click at [152, 205] on input "text" at bounding box center [243, 205] width 292 height 17
type input "@doodlerockdfw"
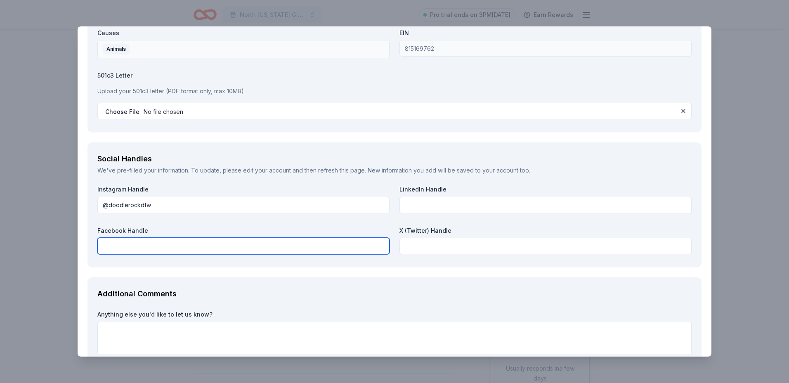
click at [153, 244] on input "text" at bounding box center [243, 246] width 292 height 17
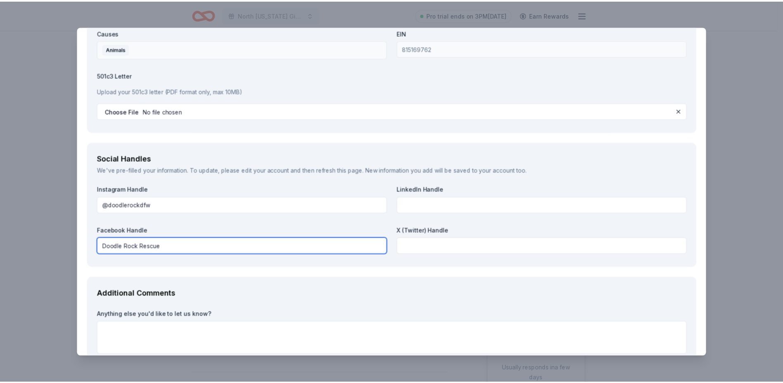
scroll to position [936, 0]
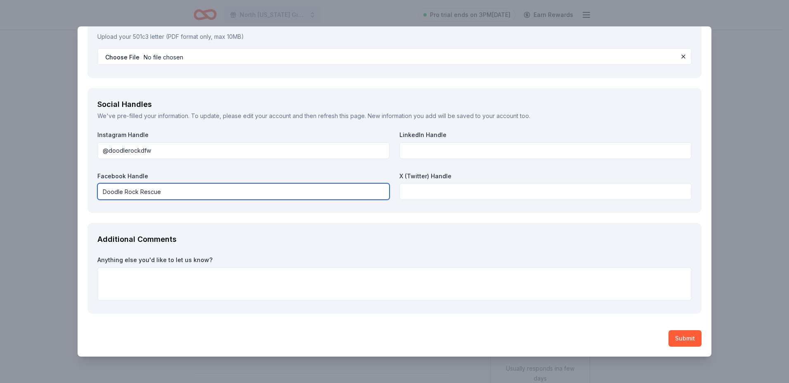
type input "Doodle Rock Rescue"
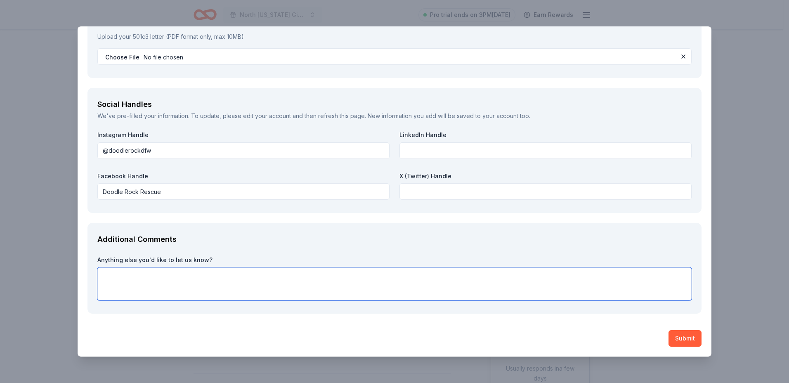
click at [147, 278] on textarea at bounding box center [394, 284] width 595 height 33
paste textarea "Hi there! 👋 We’re reaching out from Doodle Rock Rescue — we’re a Dallas-based n…"
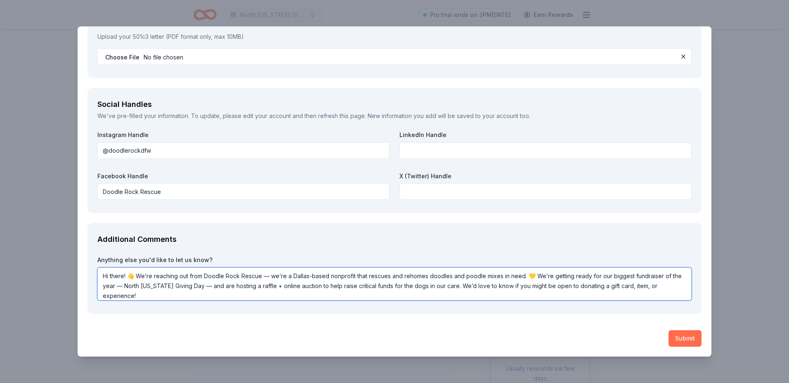
type textarea "Hi there! 👋 We’re reaching out from Doodle Rock Rescue — we’re a Dallas-based n…"
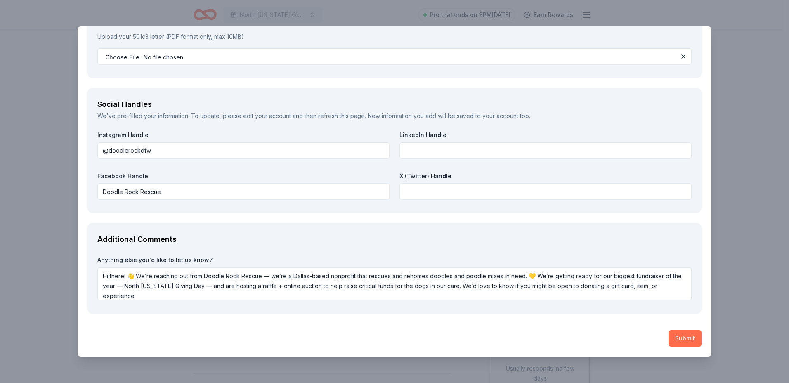
click at [685, 339] on button "Submit" at bounding box center [685, 338] width 33 height 17
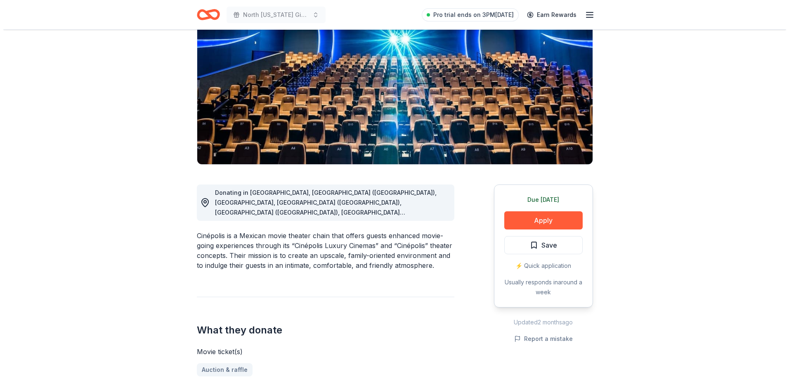
scroll to position [124, 0]
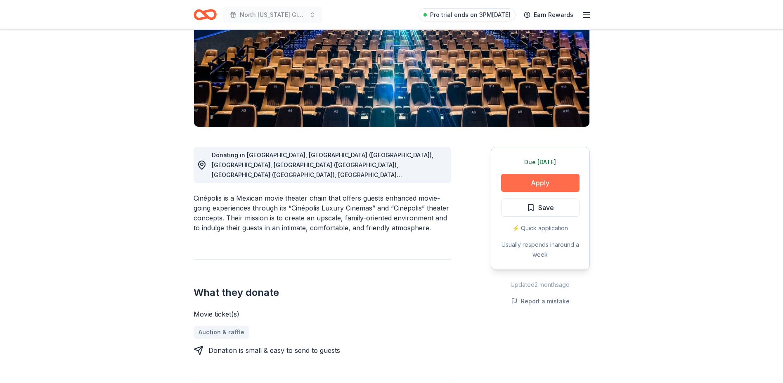
click at [547, 184] on button "Apply" at bounding box center [540, 183] width 78 height 18
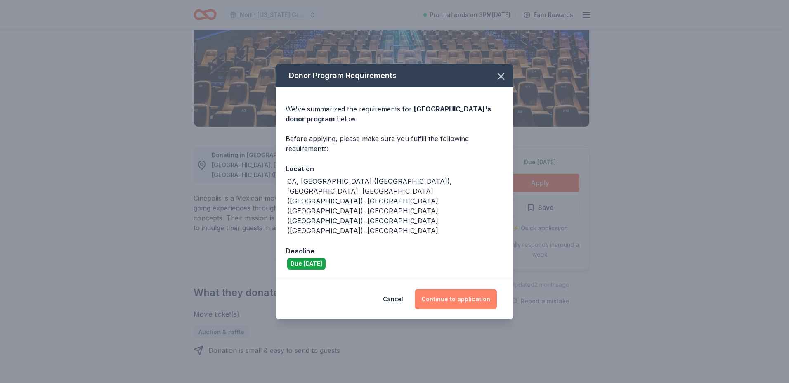
click at [454, 289] on button "Continue to application" at bounding box center [456, 299] width 82 height 20
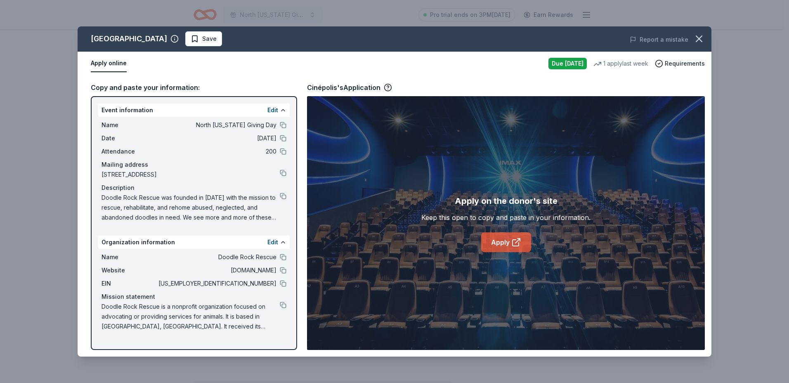
click at [507, 241] on link "Apply" at bounding box center [506, 242] width 50 height 20
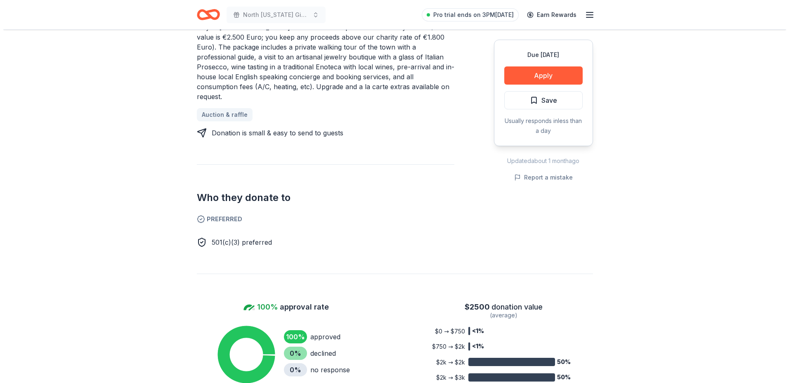
scroll to position [413, 0]
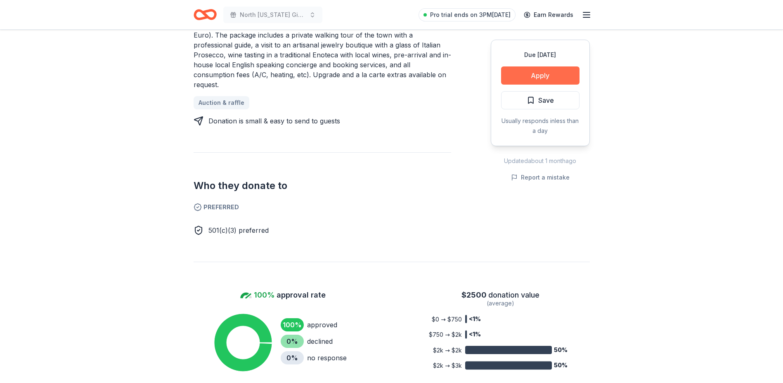
click at [533, 73] on button "Apply" at bounding box center [540, 75] width 78 height 18
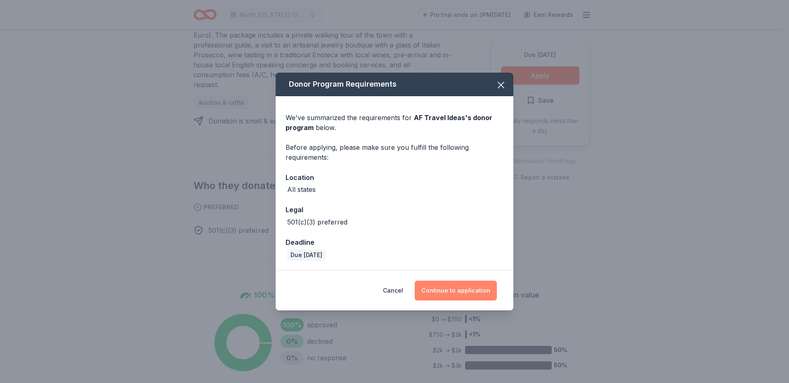
click at [458, 290] on button "Continue to application" at bounding box center [456, 291] width 82 height 20
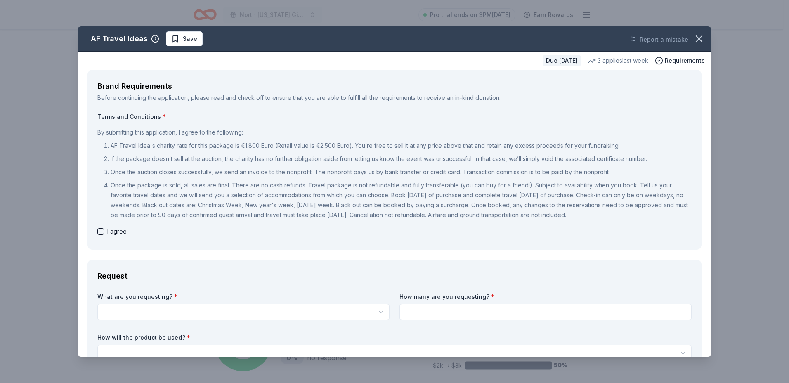
click at [103, 231] on button "button" at bounding box center [100, 231] width 7 height 7
checkbox input "true"
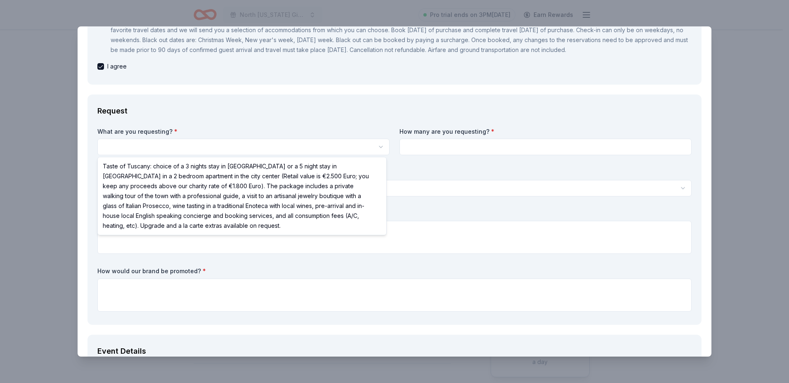
scroll to position [0, 0]
click at [221, 148] on html "North [US_STATE] Giving Day Pro trial ends on 3PM[DATE] Earn Rewards Due [DATE]…" at bounding box center [394, 191] width 789 height 383
select select "Taste of Tuscany: choice of a 3 nights stay in [GEOGRAPHIC_DATA] or a 5 night s…"
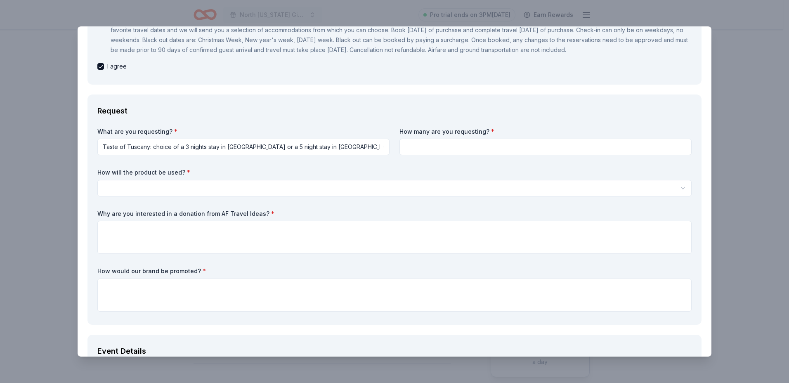
click at [431, 149] on input at bounding box center [546, 147] width 292 height 17
type input "1"
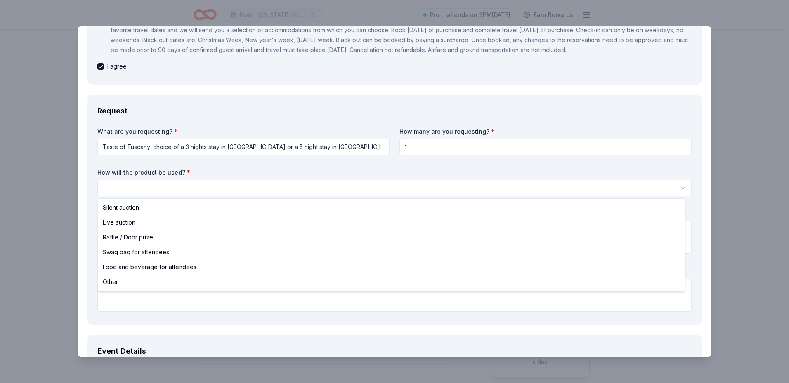
click at [151, 186] on html "North [US_STATE] Giving Day Pro trial ends on 3PM[DATE] Earn Rewards Due [DATE]…" at bounding box center [394, 191] width 789 height 383
select select "raffleDoorPrize"
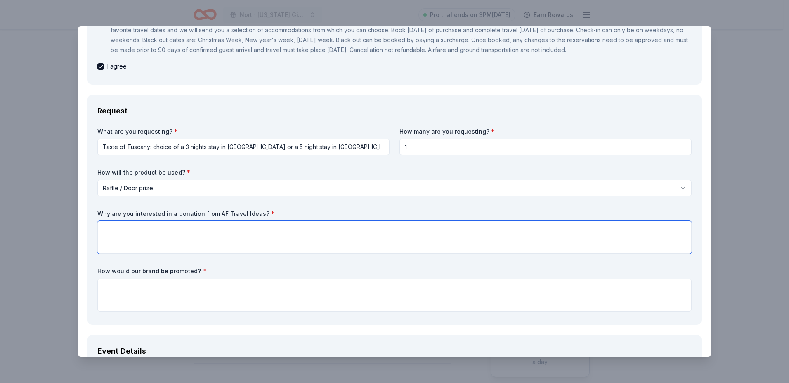
click at [114, 225] on textarea at bounding box center [394, 237] width 595 height 33
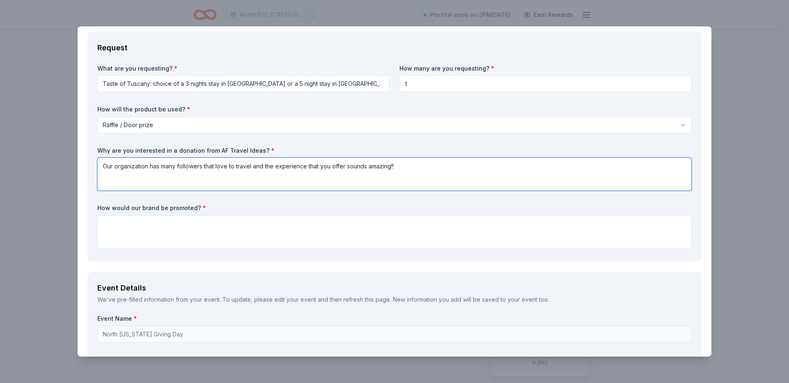
scroll to position [289, 0]
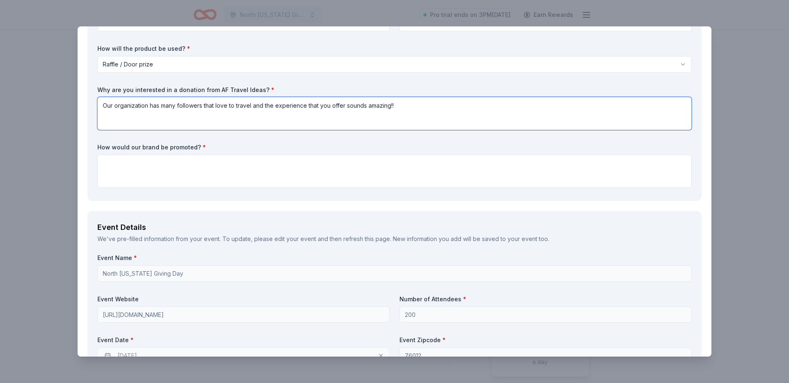
type textarea "Our organization has many followers that love to travel and the experience that…"
click at [144, 162] on textarea at bounding box center [394, 171] width 595 height 33
click at [140, 165] on textarea at bounding box center [394, 171] width 595 height 33
paste textarea "All donors will be tagged on our socials (we’ve got 52K+ amazing followers 🐶), …"
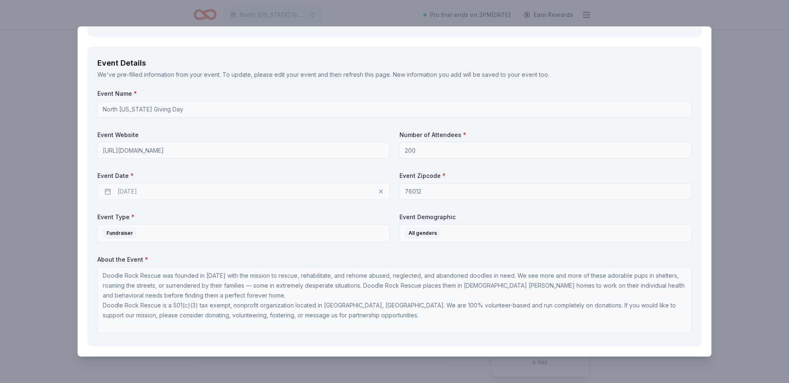
scroll to position [454, 0]
type textarea "All donors will be tagged on our socials (we’ve got 52K+ amazing followers 🐶), …"
click at [378, 190] on div "09/17/2025" at bounding box center [243, 190] width 292 height 17
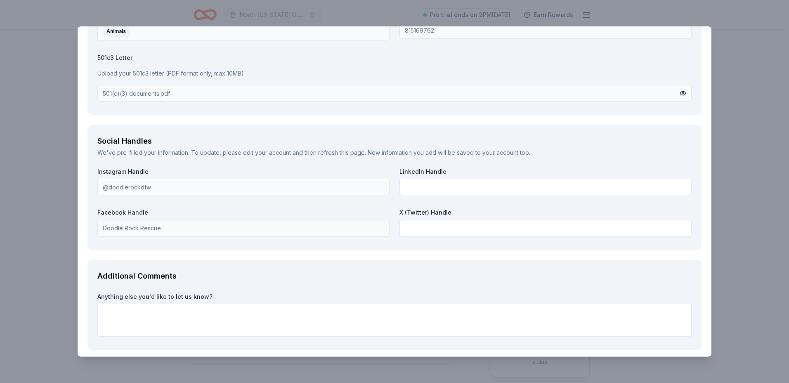
scroll to position [1112, 0]
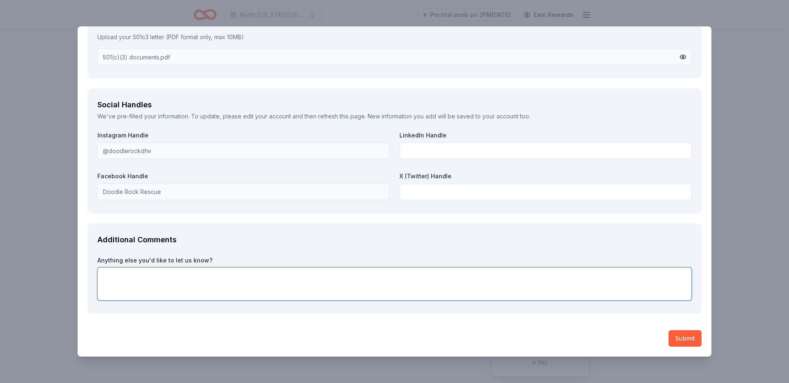
click at [124, 280] on textarea at bounding box center [394, 284] width 595 height 33
paste textarea "Hi there! 👋 We’re reaching out from Doodle Rock Rescue — we’re a Dallas-based n…"
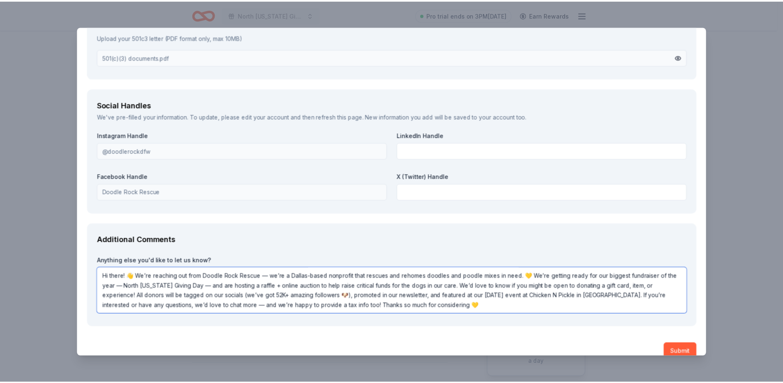
scroll to position [1125, 0]
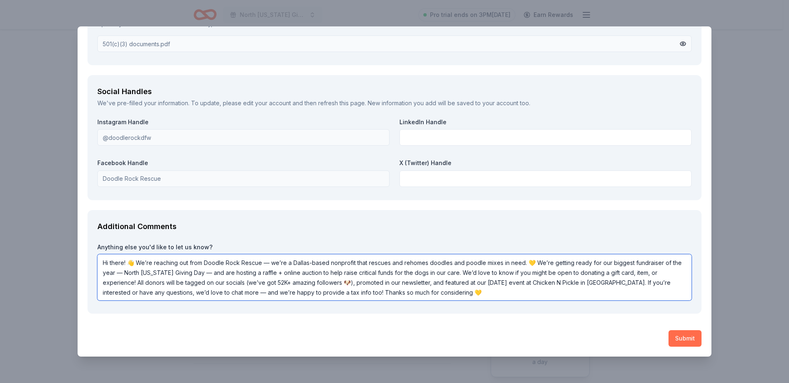
type textarea "Hi there! 👋 We’re reaching out from Doodle Rock Rescue — we’re a Dallas-based n…"
click at [682, 340] on button "Submit" at bounding box center [685, 338] width 33 height 17
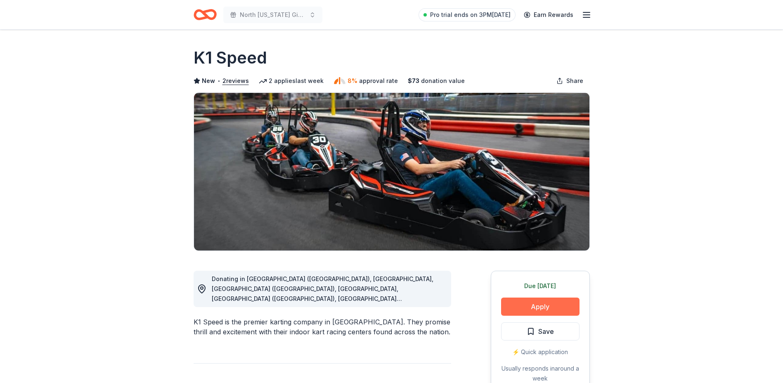
click at [545, 307] on button "Apply" at bounding box center [540, 307] width 78 height 18
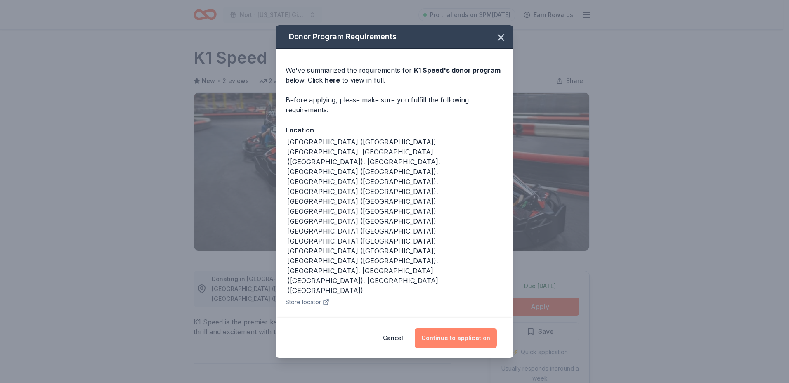
click at [457, 328] on button "Continue to application" at bounding box center [456, 338] width 82 height 20
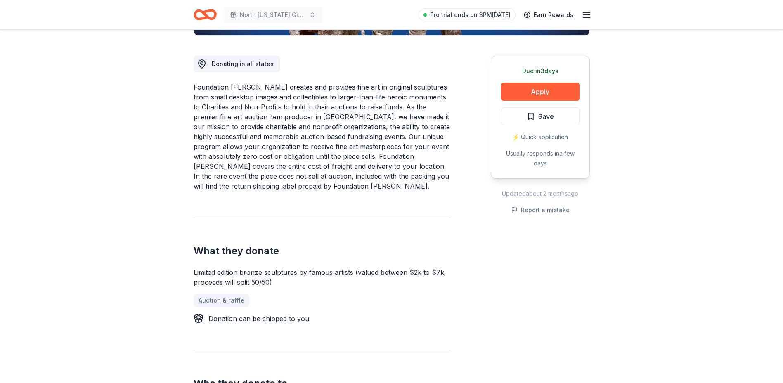
scroll to position [248, 0]
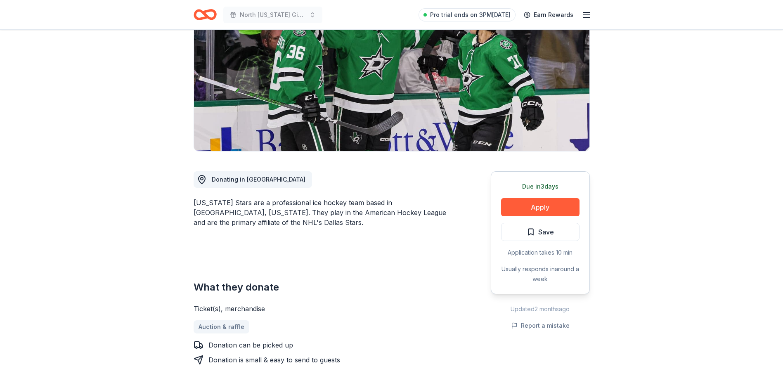
scroll to position [124, 0]
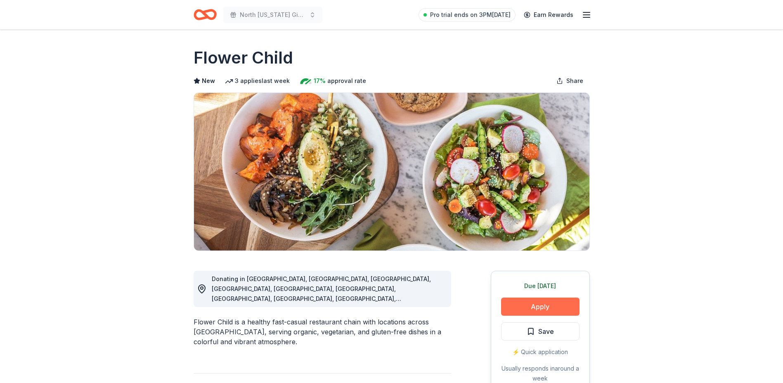
click at [559, 303] on button "Apply" at bounding box center [540, 307] width 78 height 18
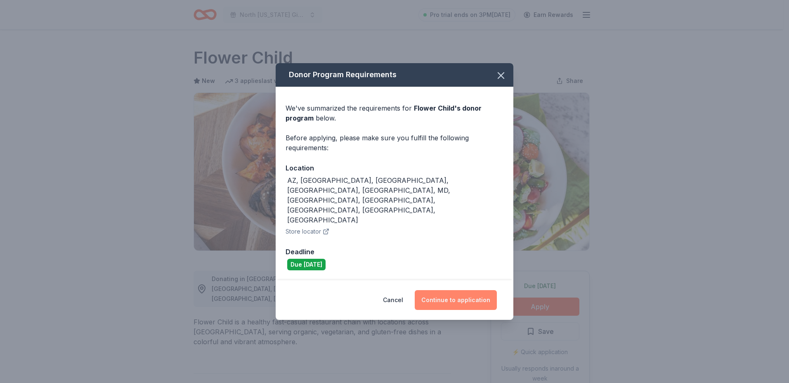
click at [457, 290] on button "Continue to application" at bounding box center [456, 300] width 82 height 20
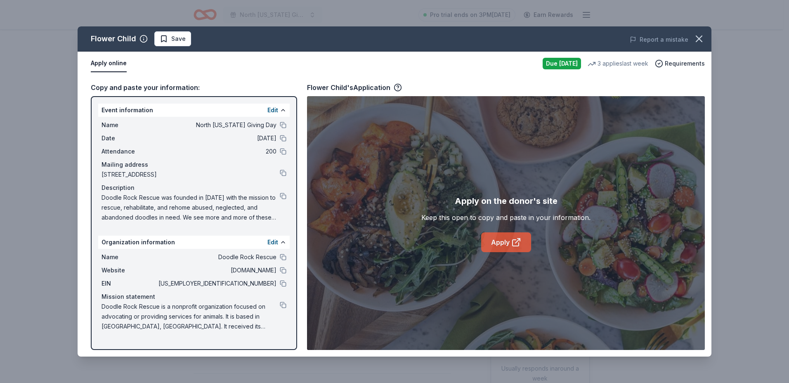
click at [513, 245] on icon at bounding box center [516, 243] width 6 height 6
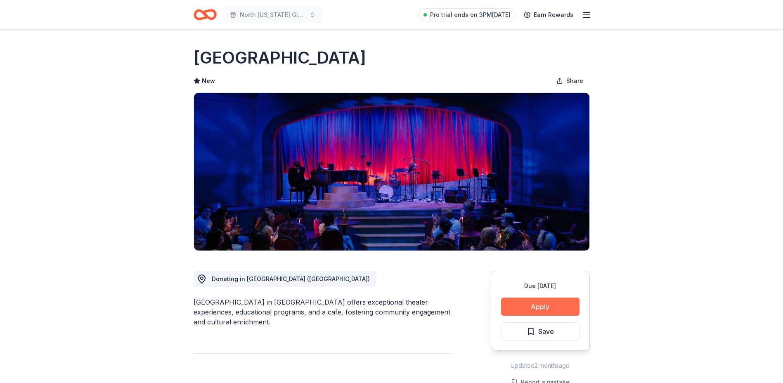
click at [541, 308] on button "Apply" at bounding box center [540, 307] width 78 height 18
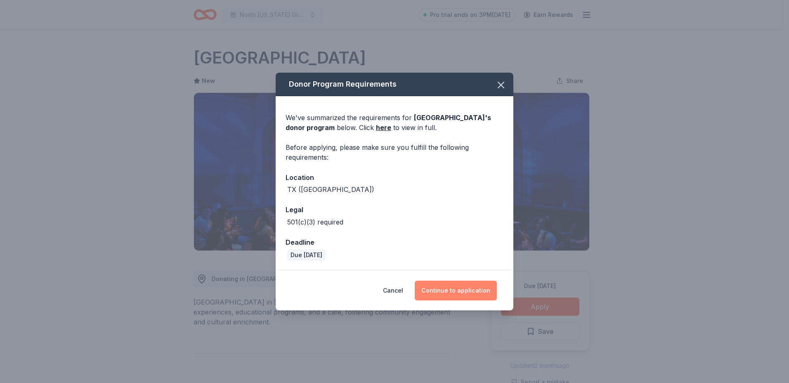
click at [469, 290] on button "Continue to application" at bounding box center [456, 291] width 82 height 20
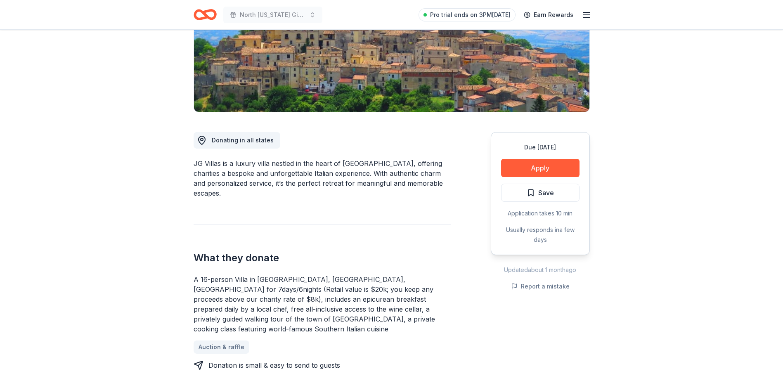
scroll to position [165, 0]
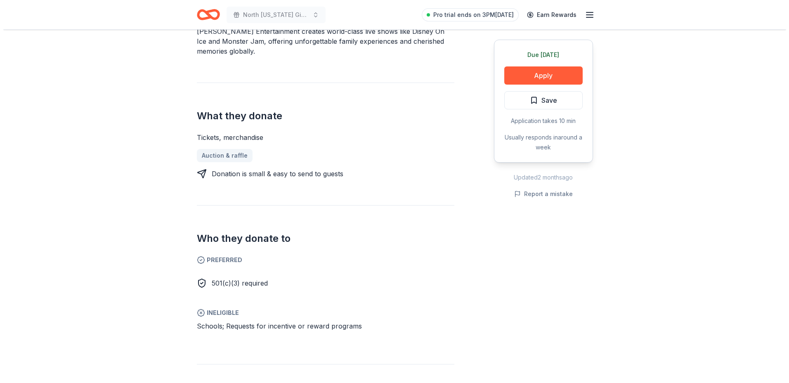
scroll to position [289, 0]
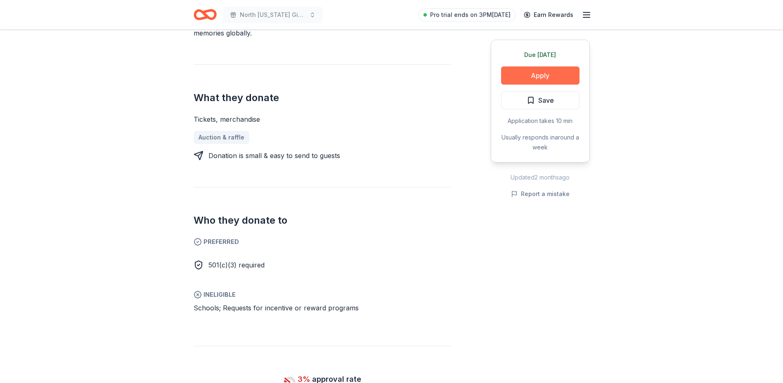
click at [534, 73] on button "Apply" at bounding box center [540, 75] width 78 height 18
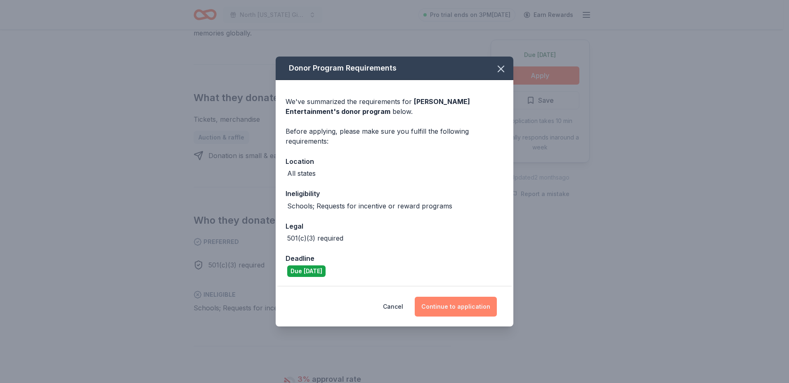
click at [448, 306] on button "Continue to application" at bounding box center [456, 307] width 82 height 20
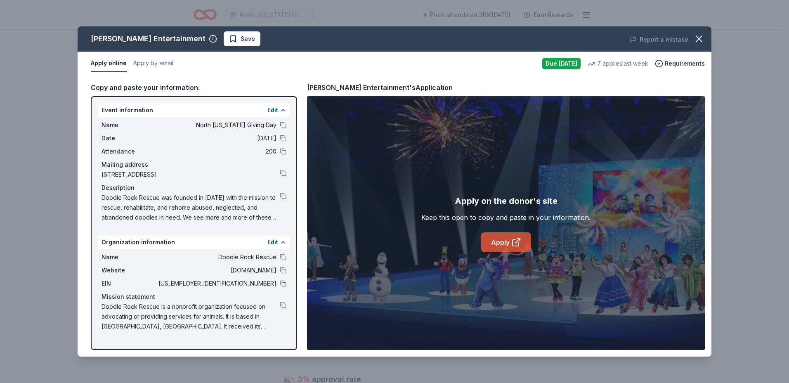
click at [512, 243] on icon at bounding box center [517, 242] width 10 height 10
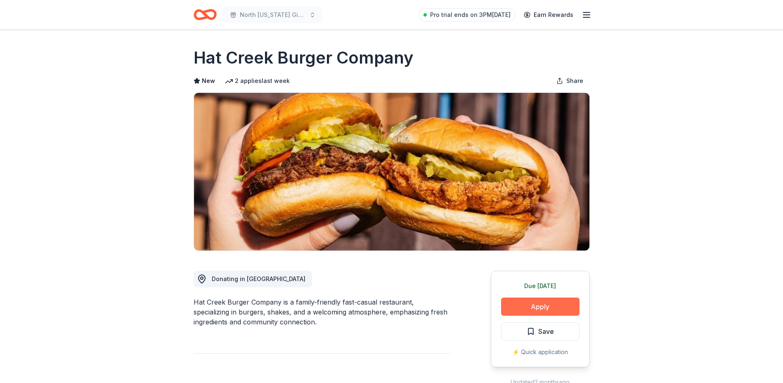
click at [553, 309] on button "Apply" at bounding box center [540, 307] width 78 height 18
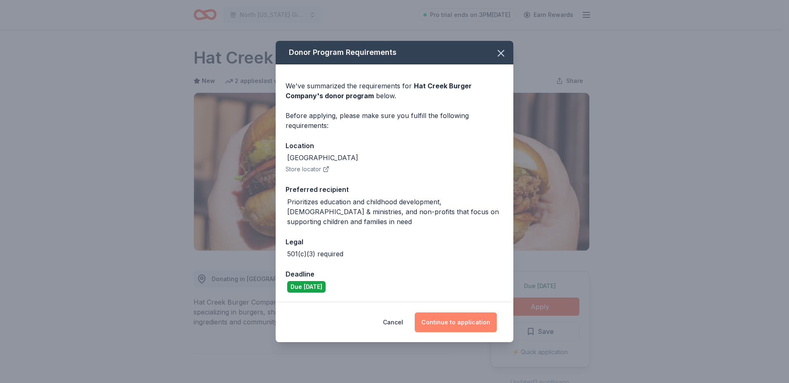
click at [448, 321] on button "Continue to application" at bounding box center [456, 323] width 82 height 20
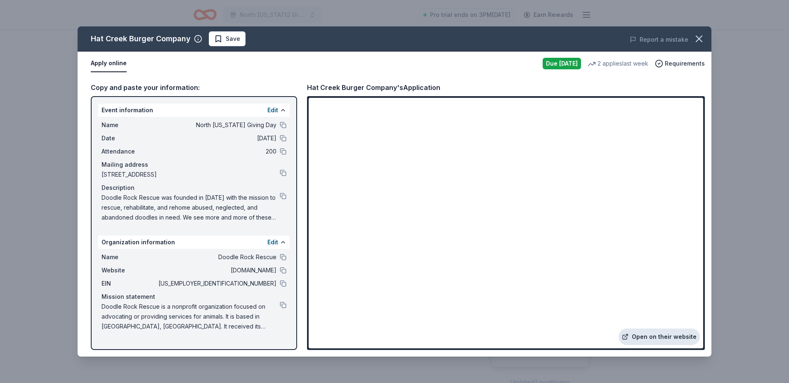
click at [661, 336] on link "Open on their website" at bounding box center [659, 337] width 81 height 17
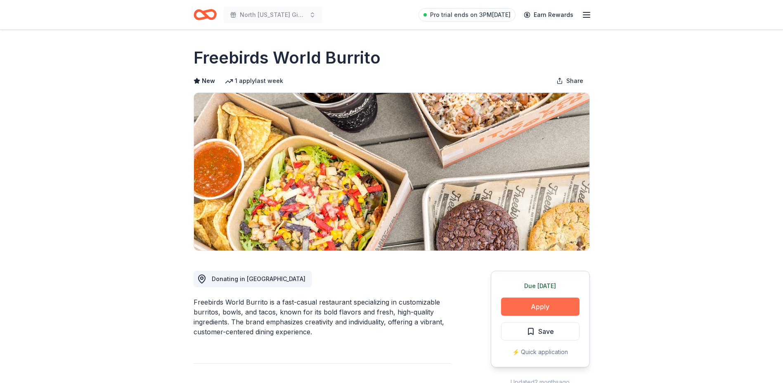
click at [543, 303] on button "Apply" at bounding box center [540, 307] width 78 height 18
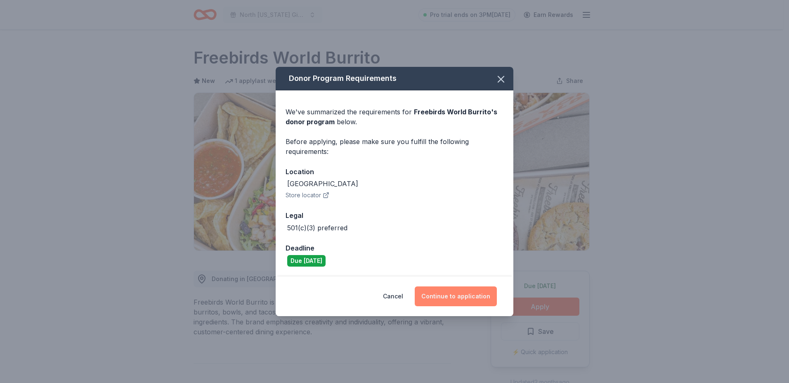
click at [458, 294] on button "Continue to application" at bounding box center [456, 297] width 82 height 20
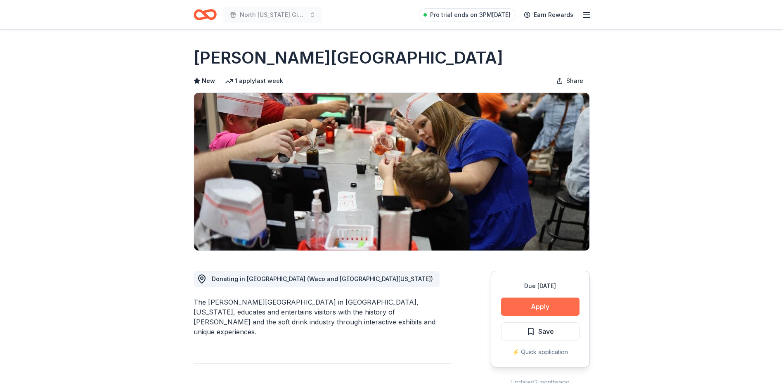
click at [544, 303] on button "Apply" at bounding box center [540, 307] width 78 height 18
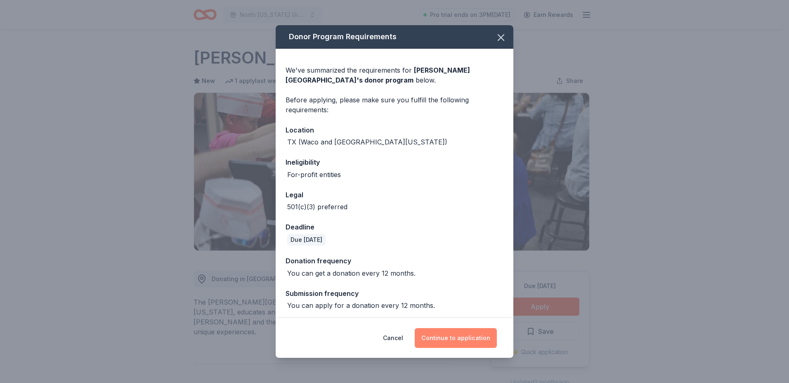
click at [460, 340] on button "Continue to application" at bounding box center [456, 338] width 82 height 20
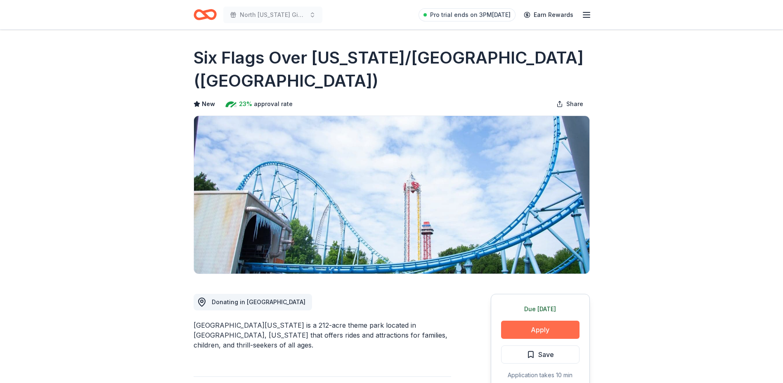
click at [548, 329] on button "Apply" at bounding box center [540, 330] width 78 height 18
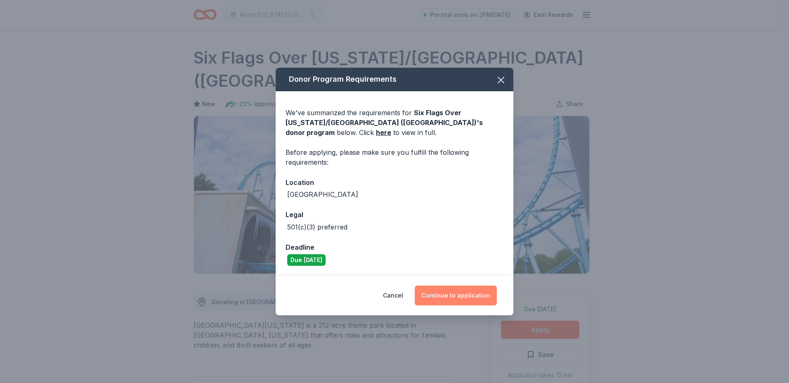
click at [455, 295] on button "Continue to application" at bounding box center [456, 296] width 82 height 20
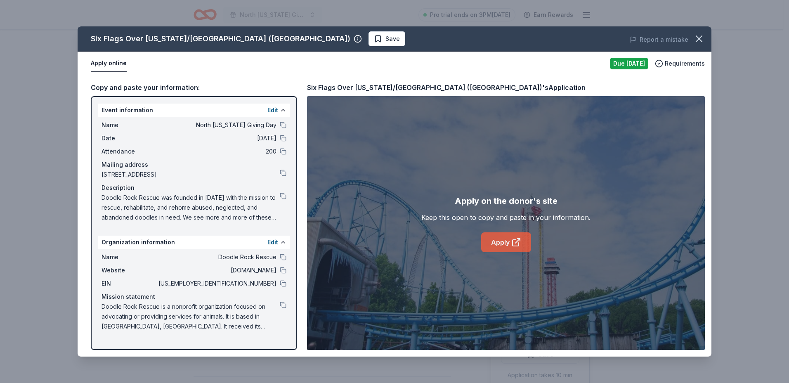
click at [493, 244] on link "Apply" at bounding box center [506, 242] width 50 height 20
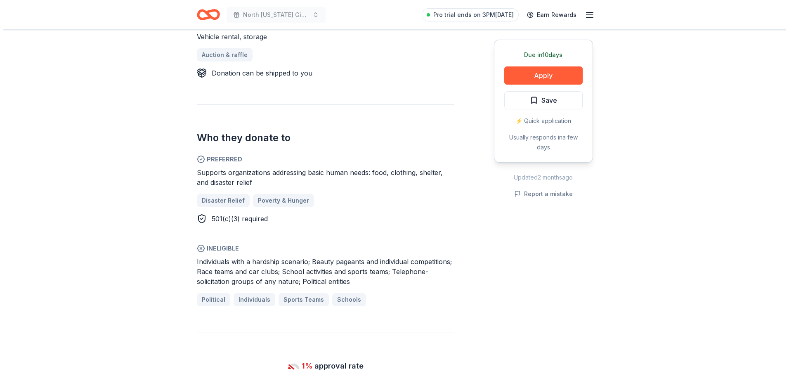
scroll to position [330, 0]
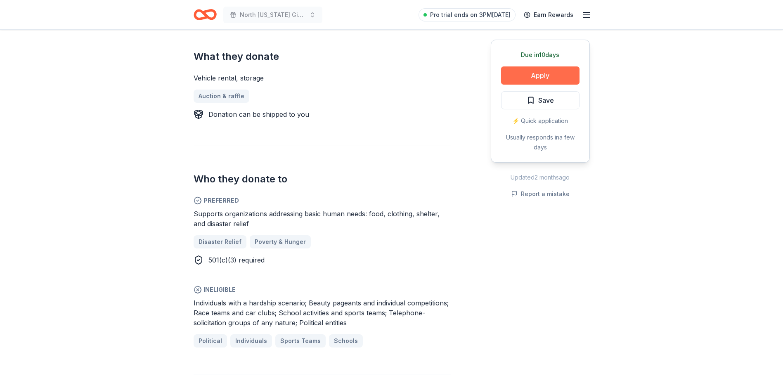
click at [539, 76] on button "Apply" at bounding box center [540, 75] width 78 height 18
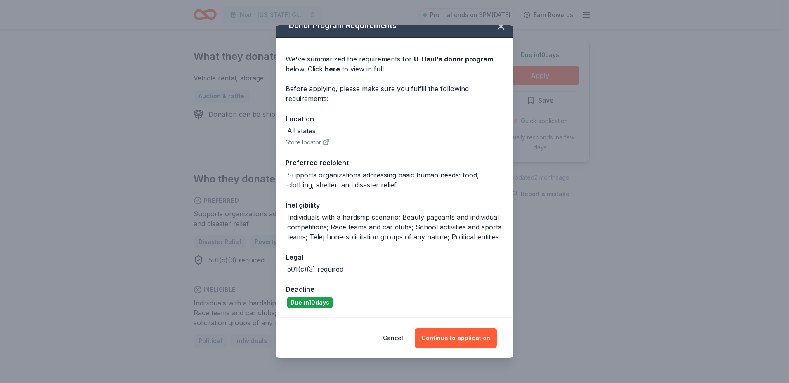
scroll to position [21, 0]
click at [453, 336] on button "Continue to application" at bounding box center [456, 338] width 82 height 20
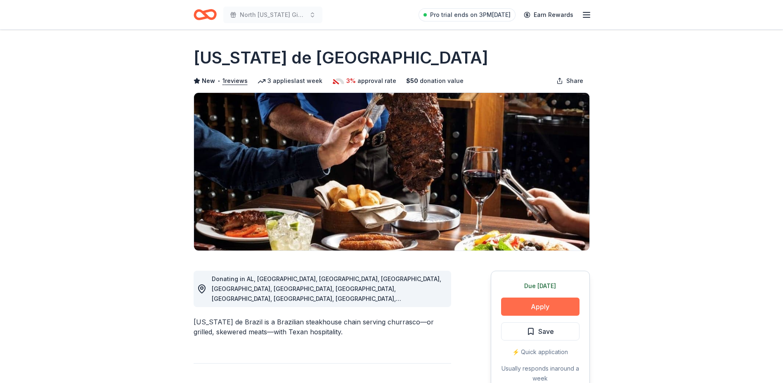
click at [536, 302] on button "Apply" at bounding box center [540, 307] width 78 height 18
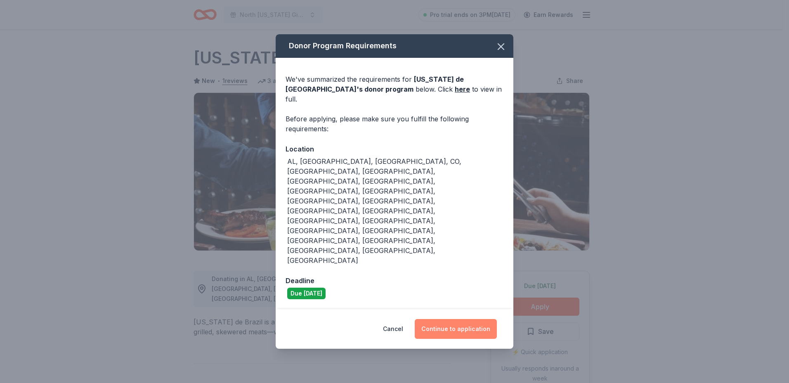
click at [441, 319] on button "Continue to application" at bounding box center [456, 329] width 82 height 20
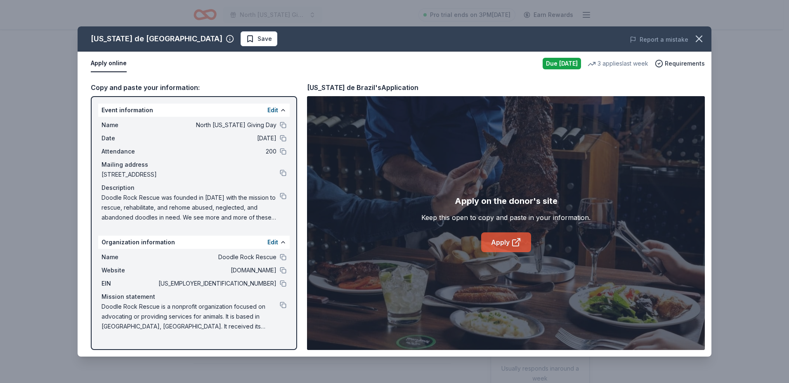
click at [498, 239] on link "Apply" at bounding box center [506, 242] width 50 height 20
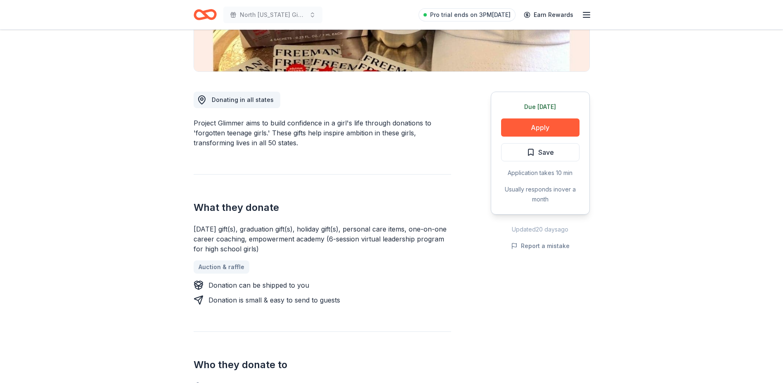
scroll to position [289, 0]
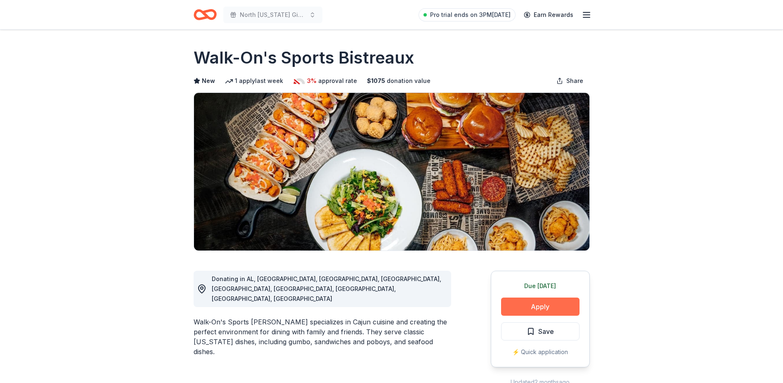
click at [533, 310] on button "Apply" at bounding box center [540, 307] width 78 height 18
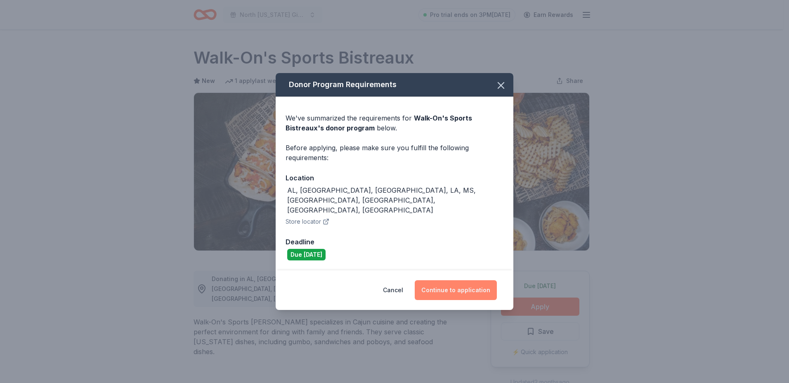
click at [472, 282] on button "Continue to application" at bounding box center [456, 290] width 82 height 20
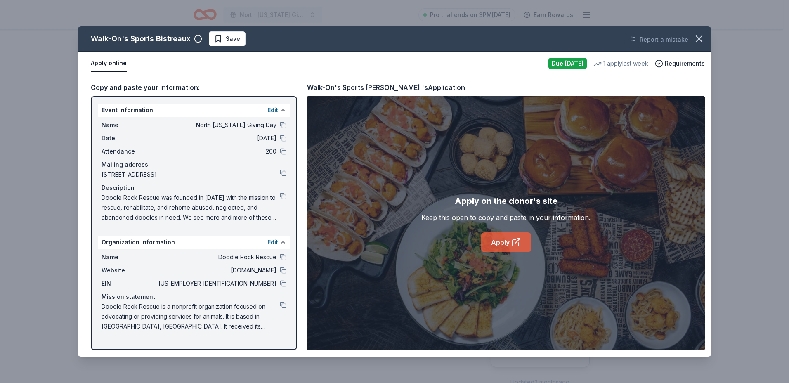
click at [506, 245] on link "Apply" at bounding box center [506, 242] width 50 height 20
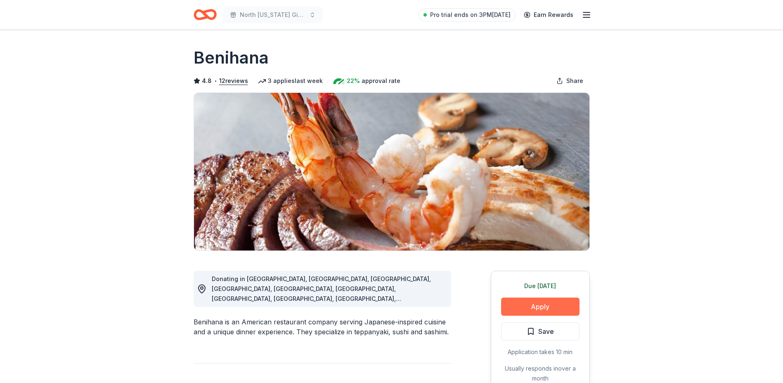
click at [543, 303] on button "Apply" at bounding box center [540, 307] width 78 height 18
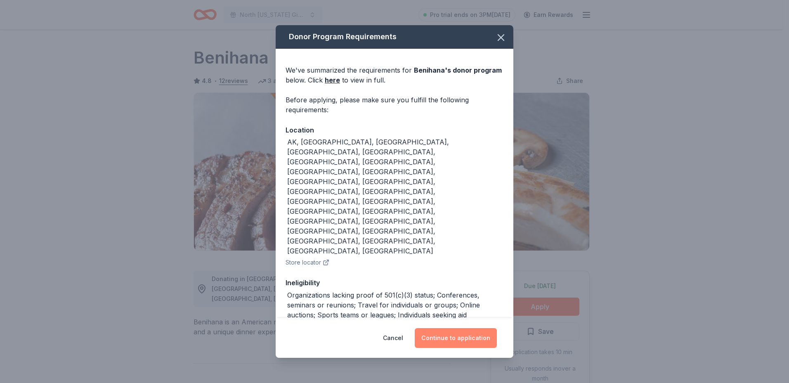
click at [461, 328] on button "Continue to application" at bounding box center [456, 338] width 82 height 20
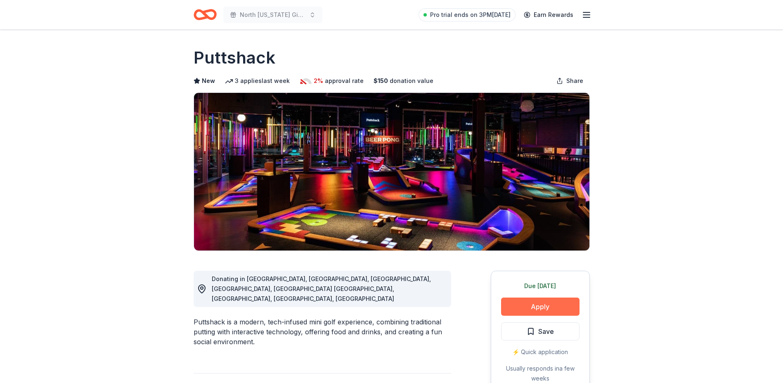
click at [528, 302] on button "Apply" at bounding box center [540, 307] width 78 height 18
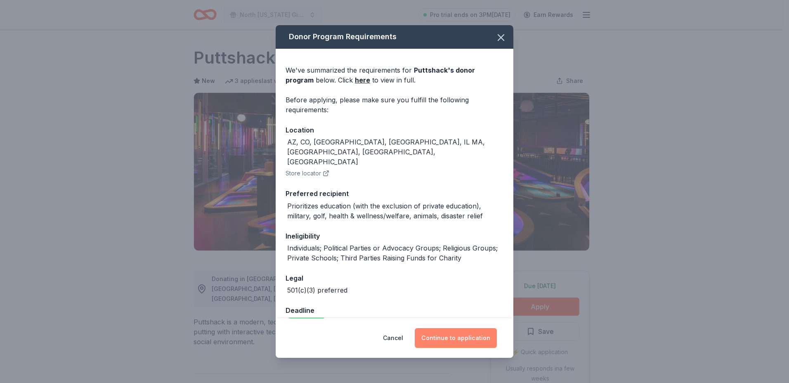
click at [460, 338] on button "Continue to application" at bounding box center [456, 338] width 82 height 20
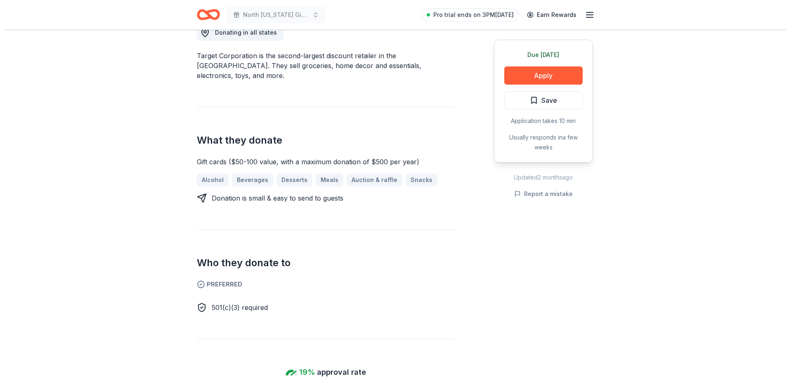
scroll to position [248, 0]
click at [543, 78] on button "Apply" at bounding box center [540, 75] width 78 height 18
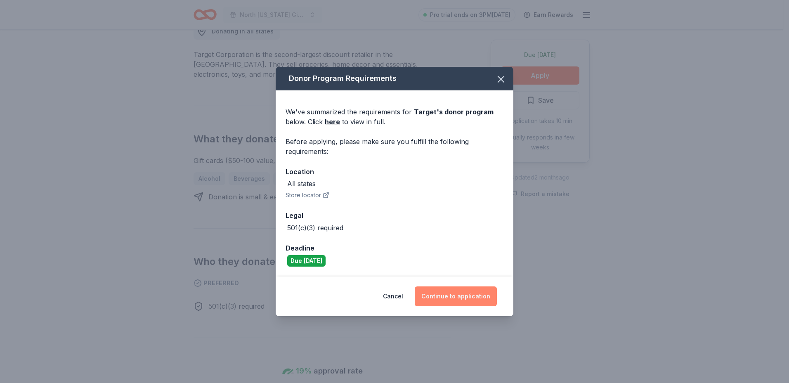
click at [469, 299] on button "Continue to application" at bounding box center [456, 297] width 82 height 20
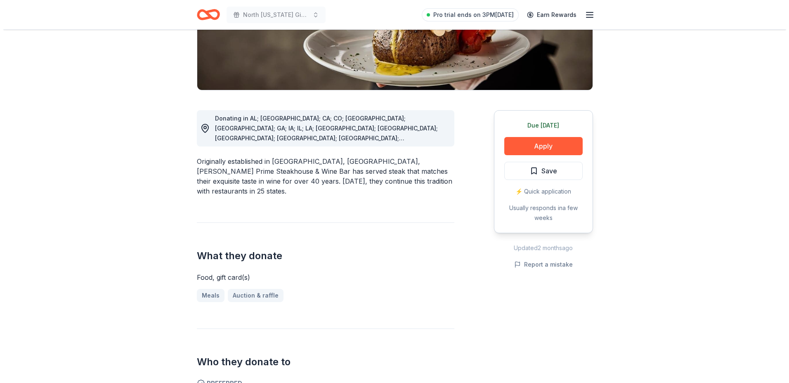
scroll to position [165, 0]
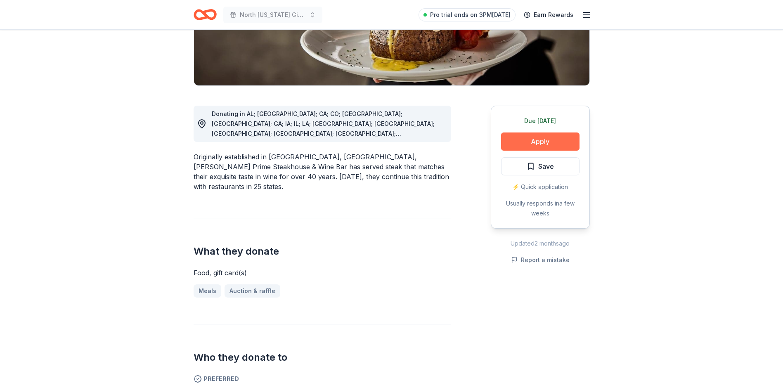
click at [550, 137] on button "Apply" at bounding box center [540, 142] width 78 height 18
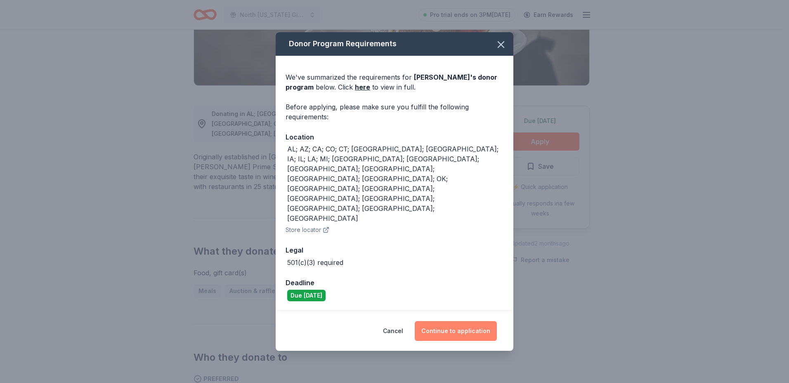
click at [455, 321] on button "Continue to application" at bounding box center [456, 331] width 82 height 20
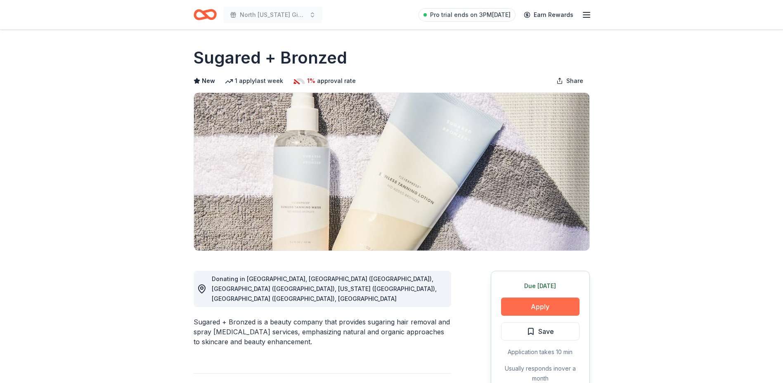
click at [542, 308] on button "Apply" at bounding box center [540, 307] width 78 height 18
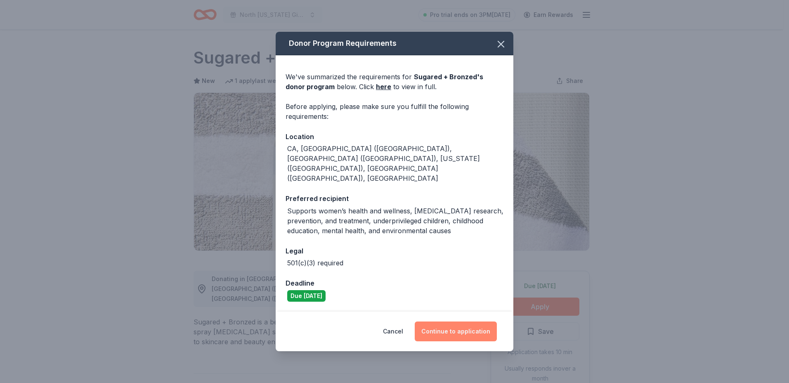
click at [445, 322] on button "Continue to application" at bounding box center [456, 332] width 82 height 20
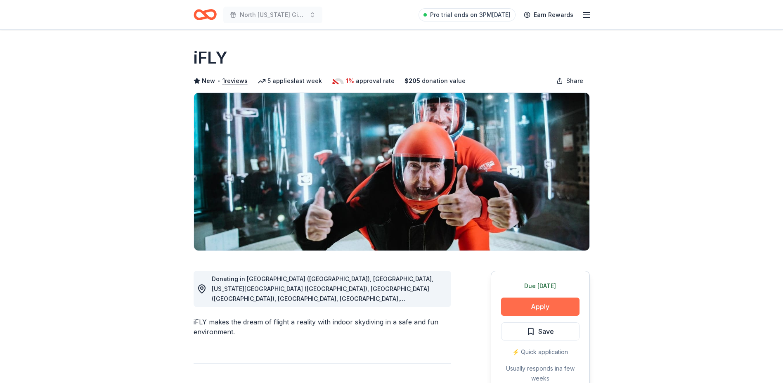
click at [541, 312] on button "Apply" at bounding box center [540, 307] width 78 height 18
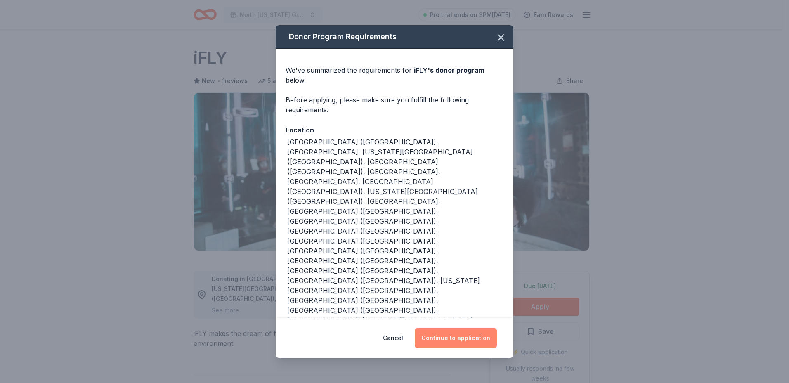
click at [452, 328] on button "Continue to application" at bounding box center [456, 338] width 82 height 20
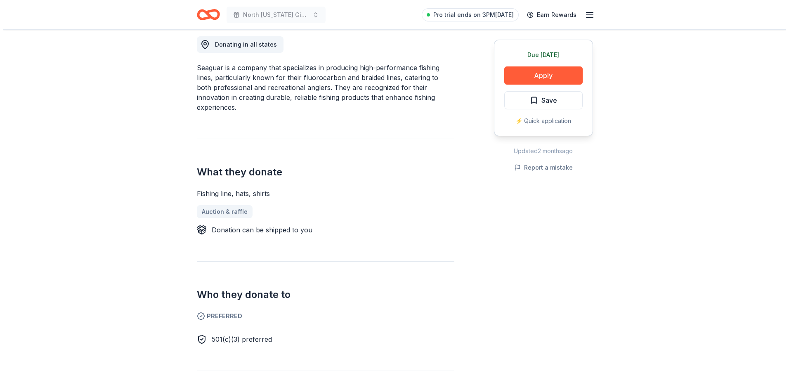
scroll to position [289, 0]
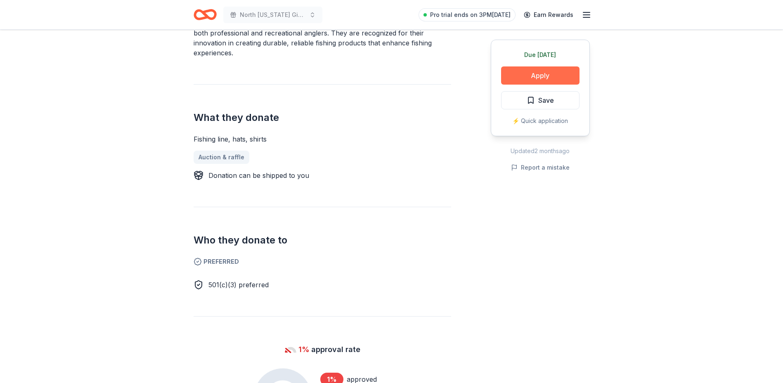
click at [540, 70] on button "Apply" at bounding box center [540, 75] width 78 height 18
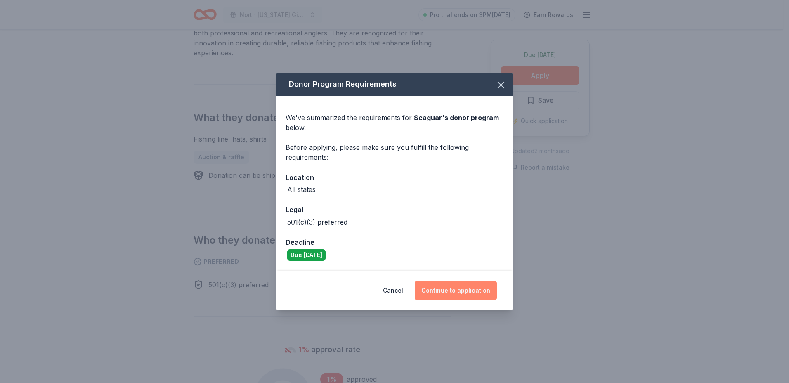
click at [455, 292] on button "Continue to application" at bounding box center [456, 291] width 82 height 20
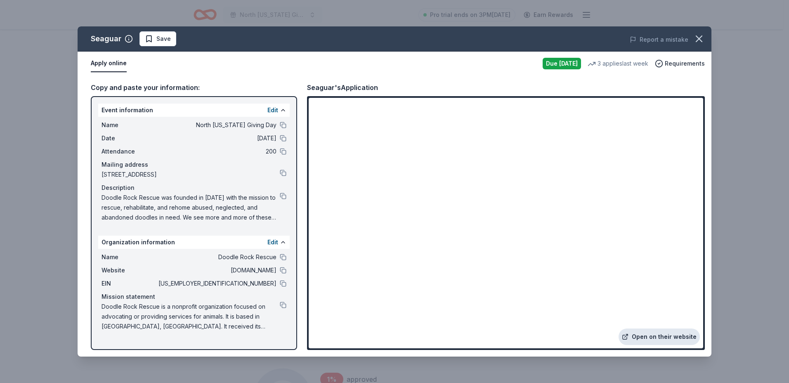
click at [668, 339] on link "Open on their website" at bounding box center [659, 337] width 81 height 17
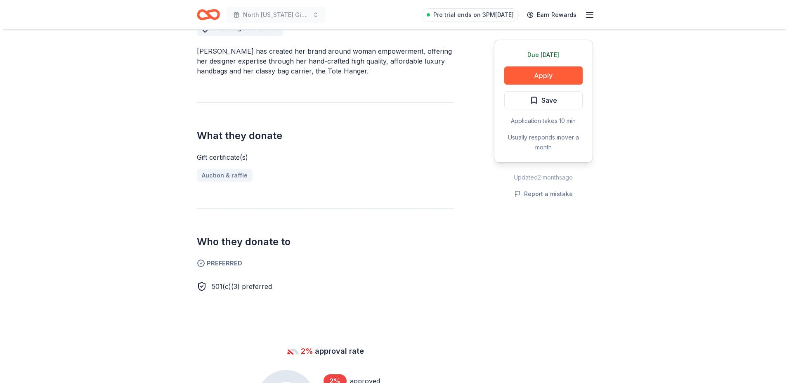
scroll to position [289, 0]
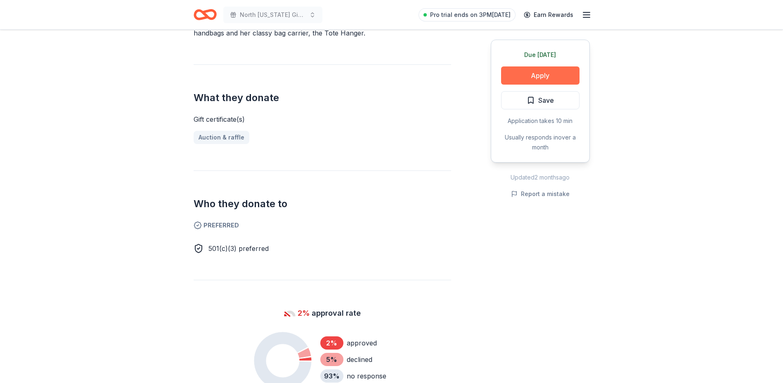
click at [537, 75] on button "Apply" at bounding box center [540, 75] width 78 height 18
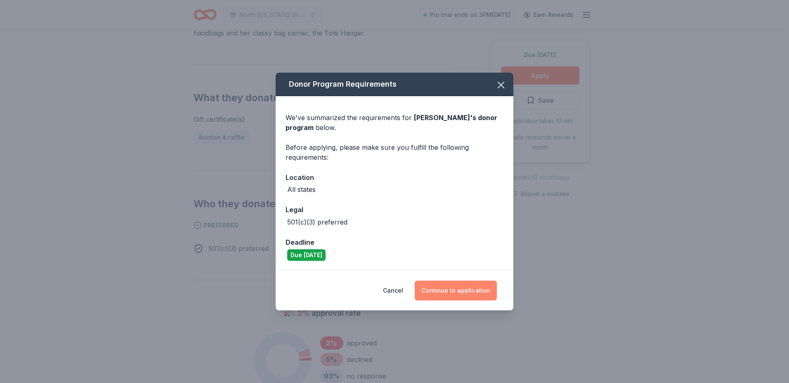
click at [461, 288] on button "Continue to application" at bounding box center [456, 291] width 82 height 20
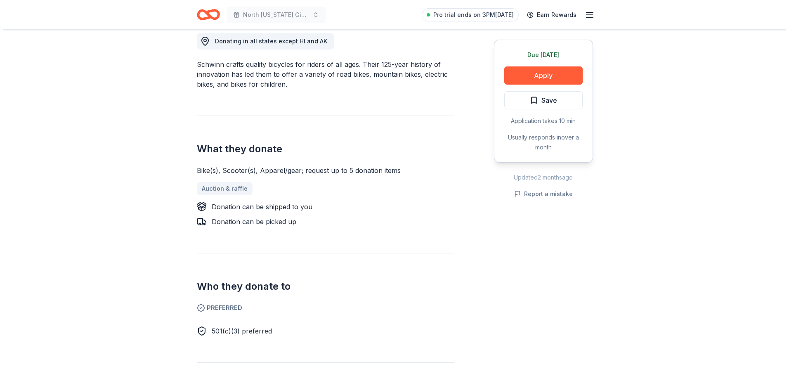
scroll to position [248, 0]
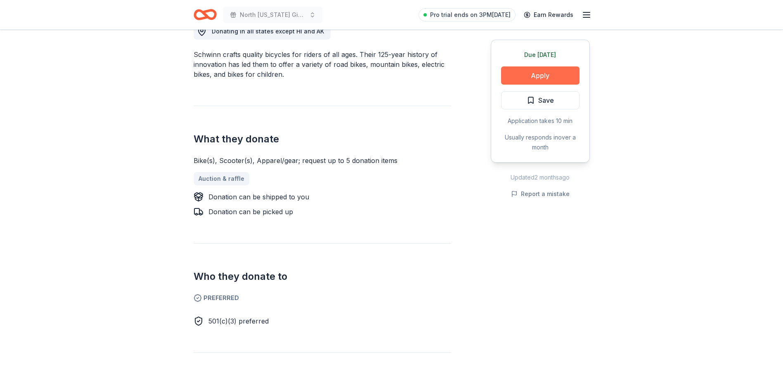
click at [534, 71] on button "Apply" at bounding box center [540, 75] width 78 height 18
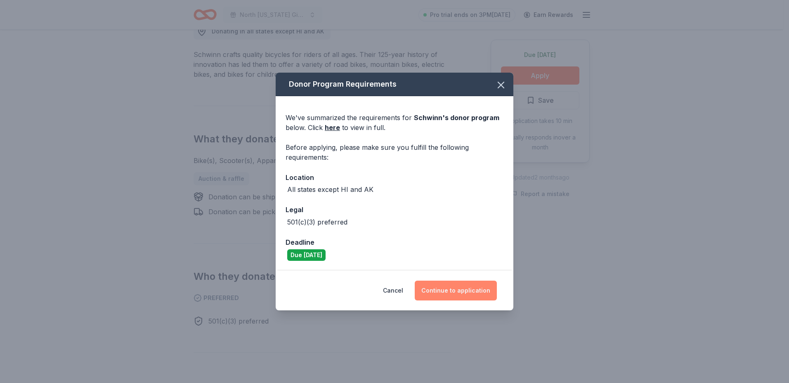
click at [458, 290] on button "Continue to application" at bounding box center [456, 291] width 82 height 20
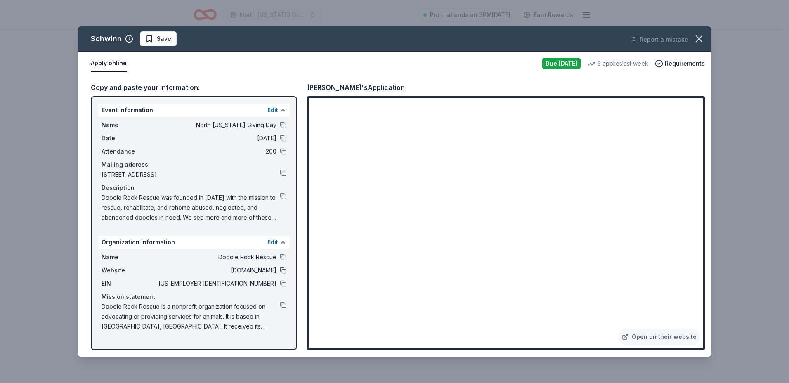
click at [282, 267] on button at bounding box center [283, 270] width 7 height 7
